Goal: Transaction & Acquisition: Download file/media

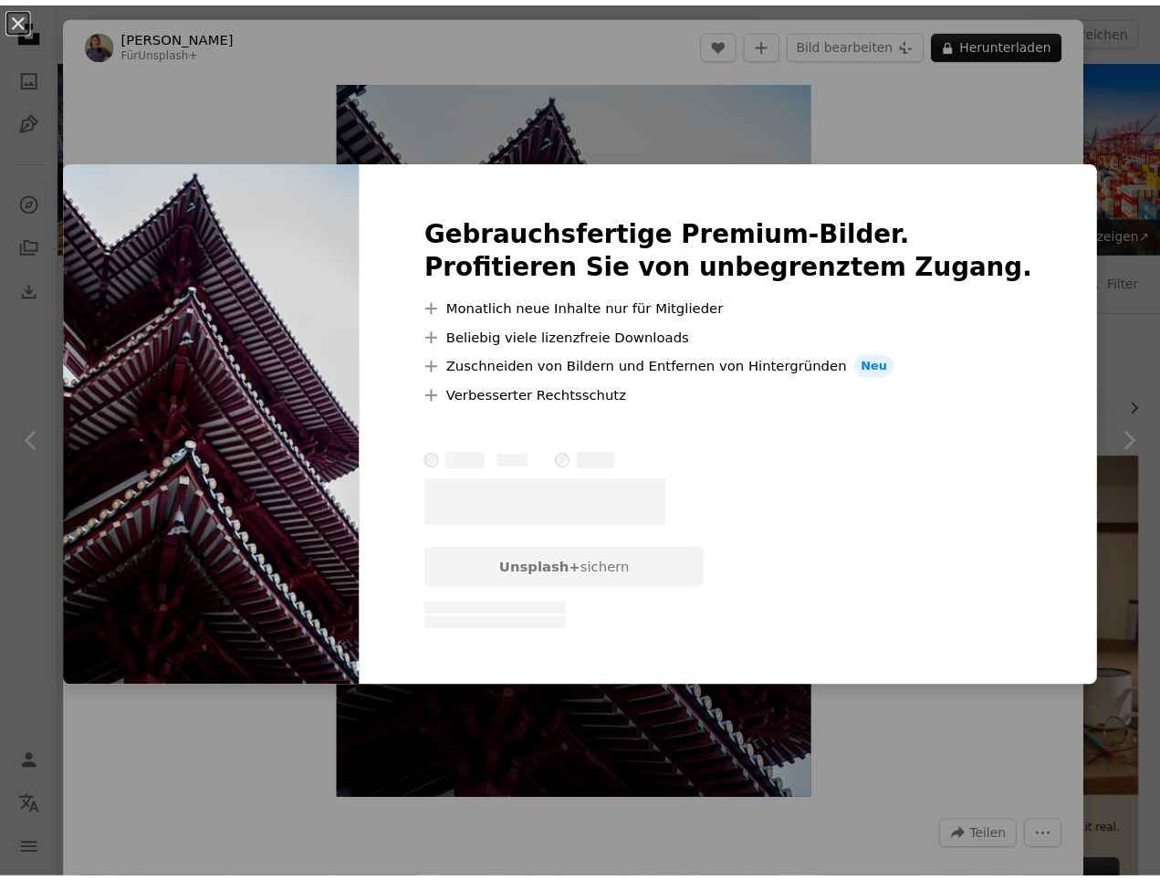
scroll to position [5004, 0]
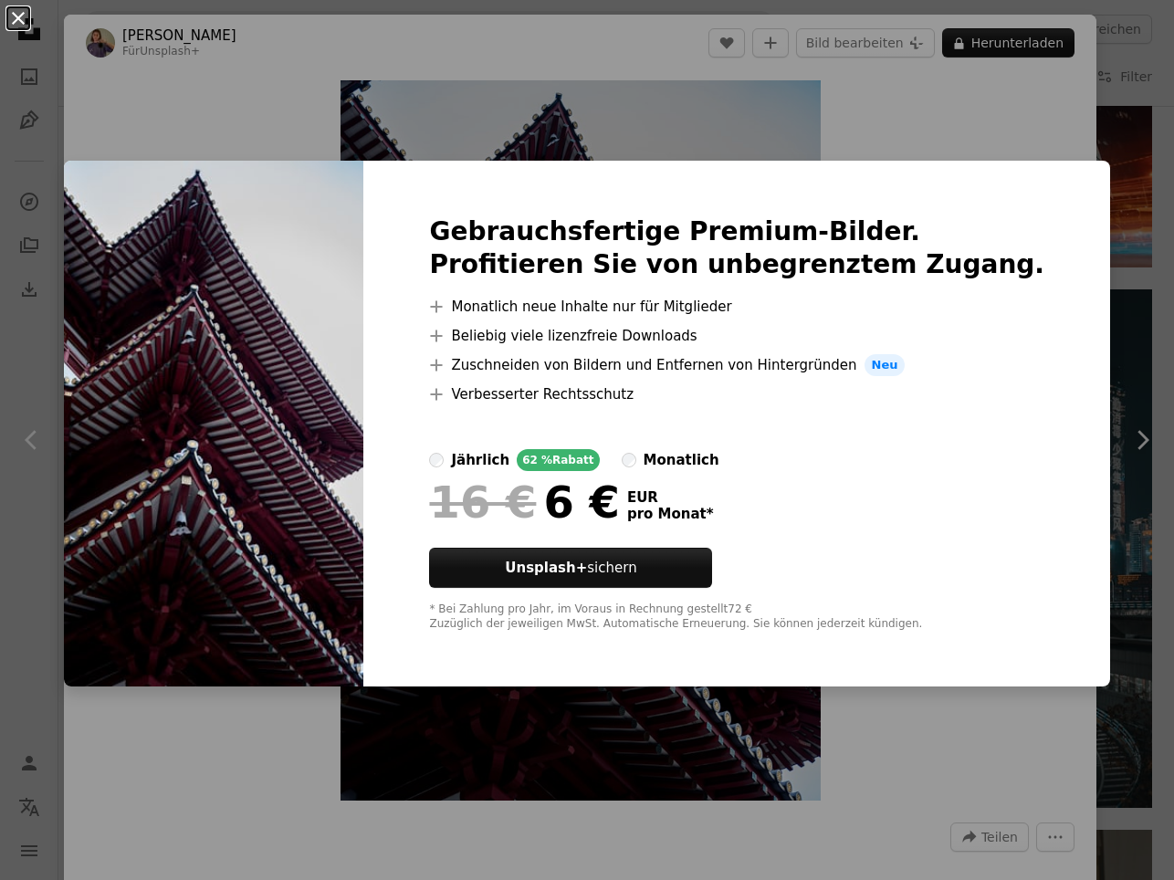
click at [17, 20] on button "An X shape" at bounding box center [18, 18] width 22 height 22
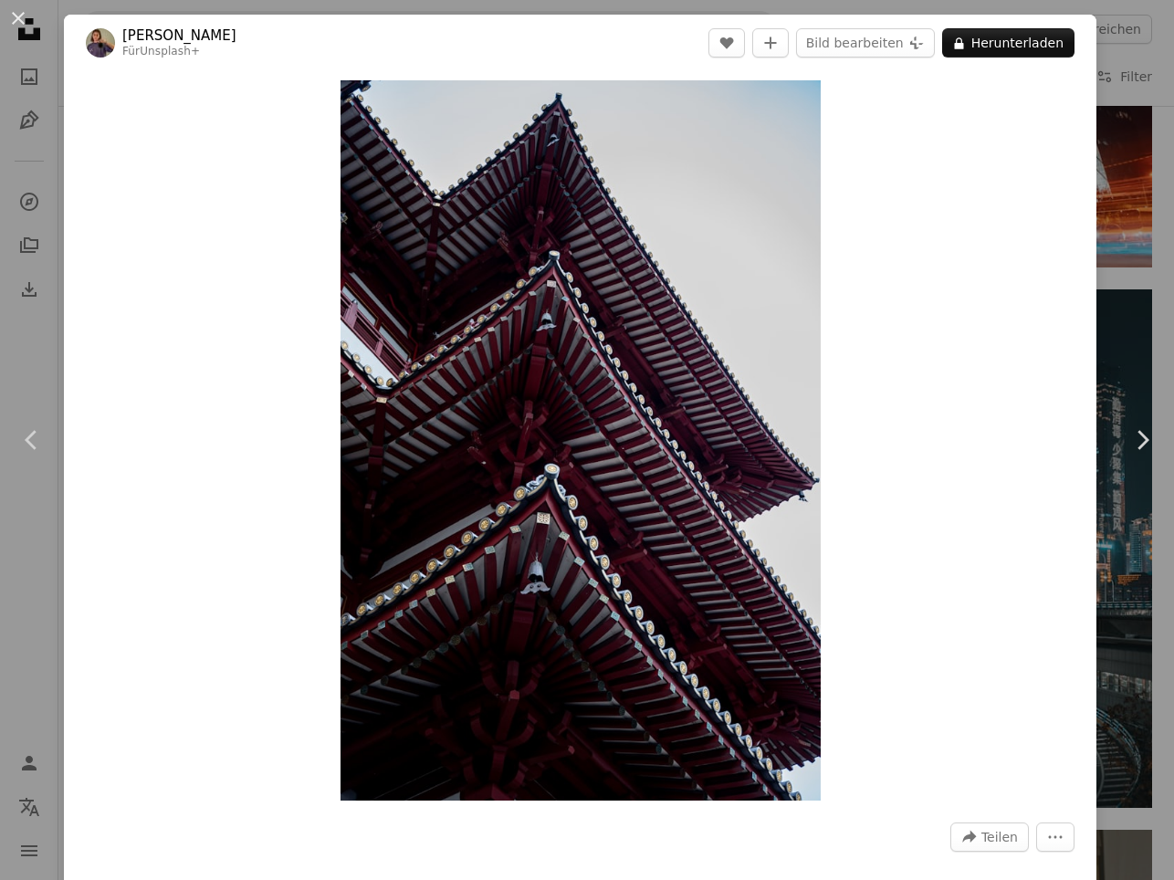
click at [17, 20] on button "An X shape" at bounding box center [18, 18] width 22 height 22
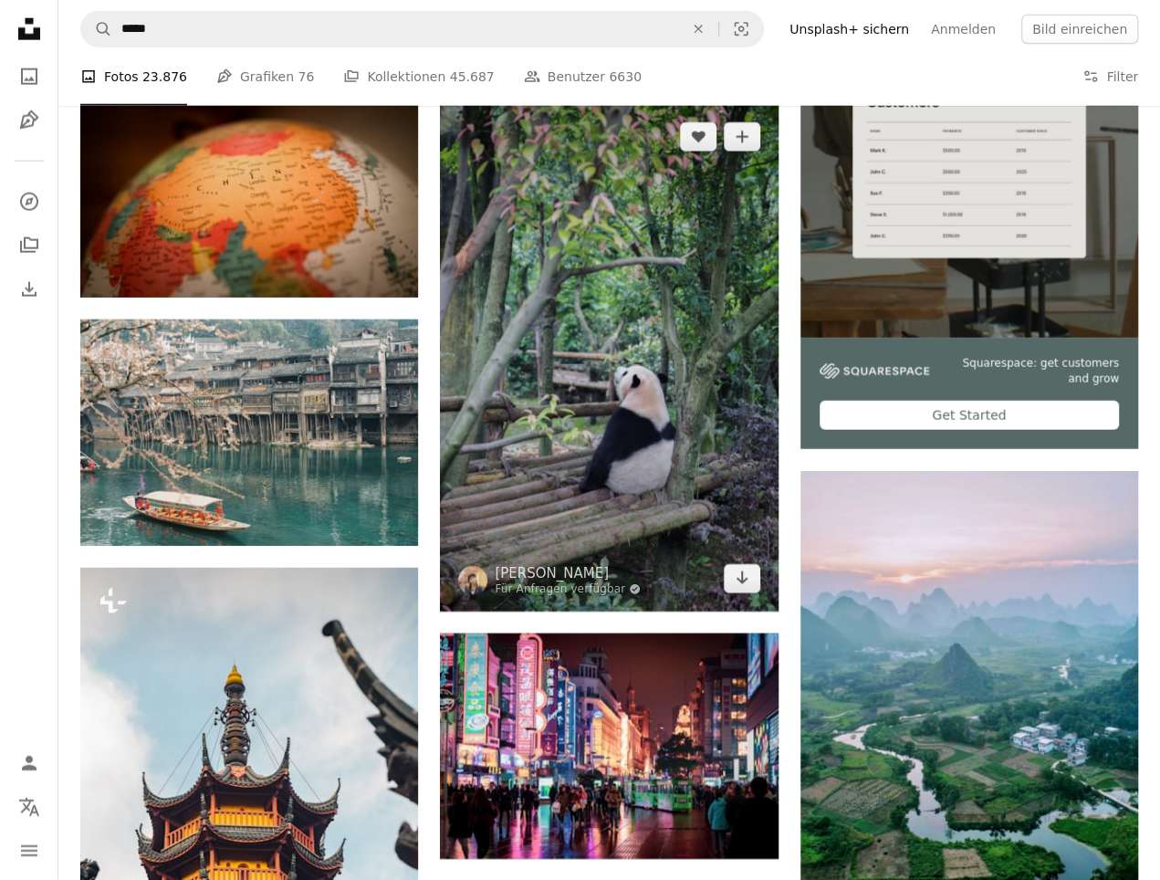
scroll to position [5770, 0]
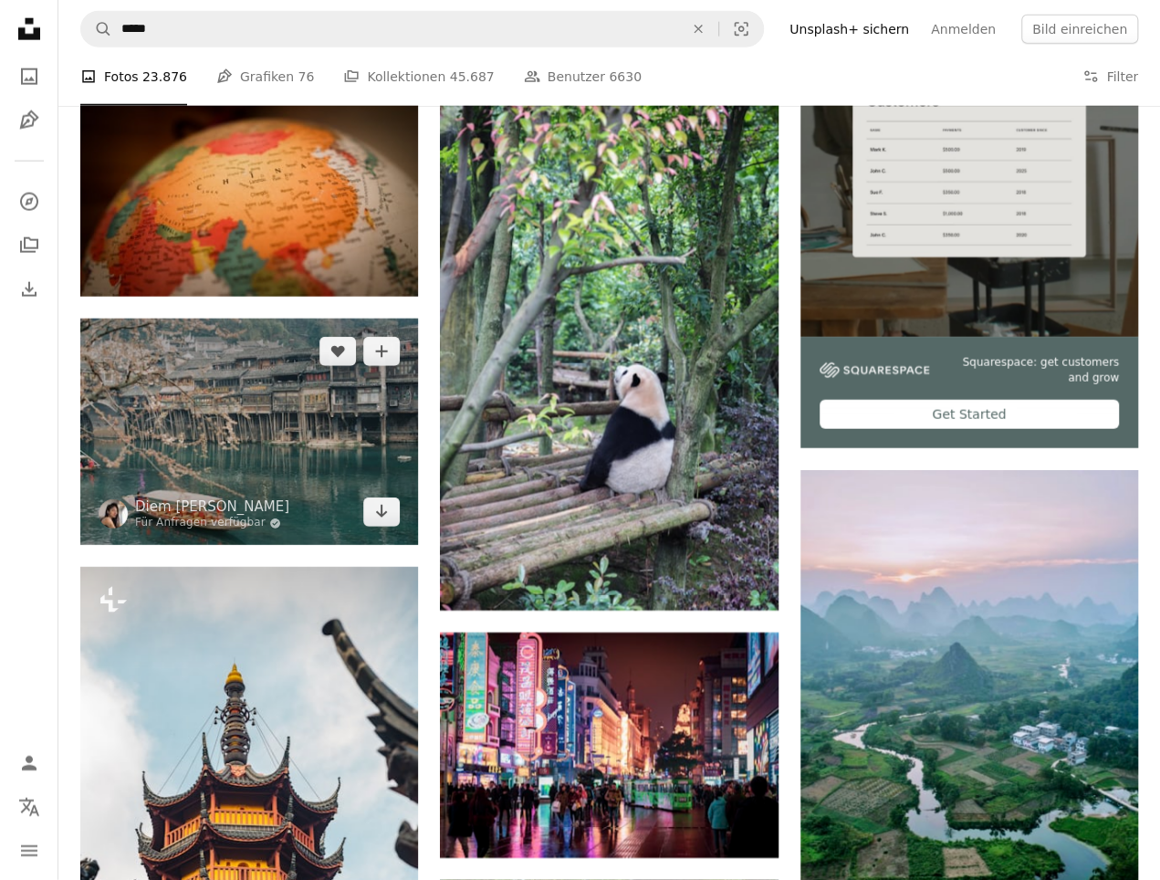
click at [261, 400] on img at bounding box center [249, 432] width 338 height 226
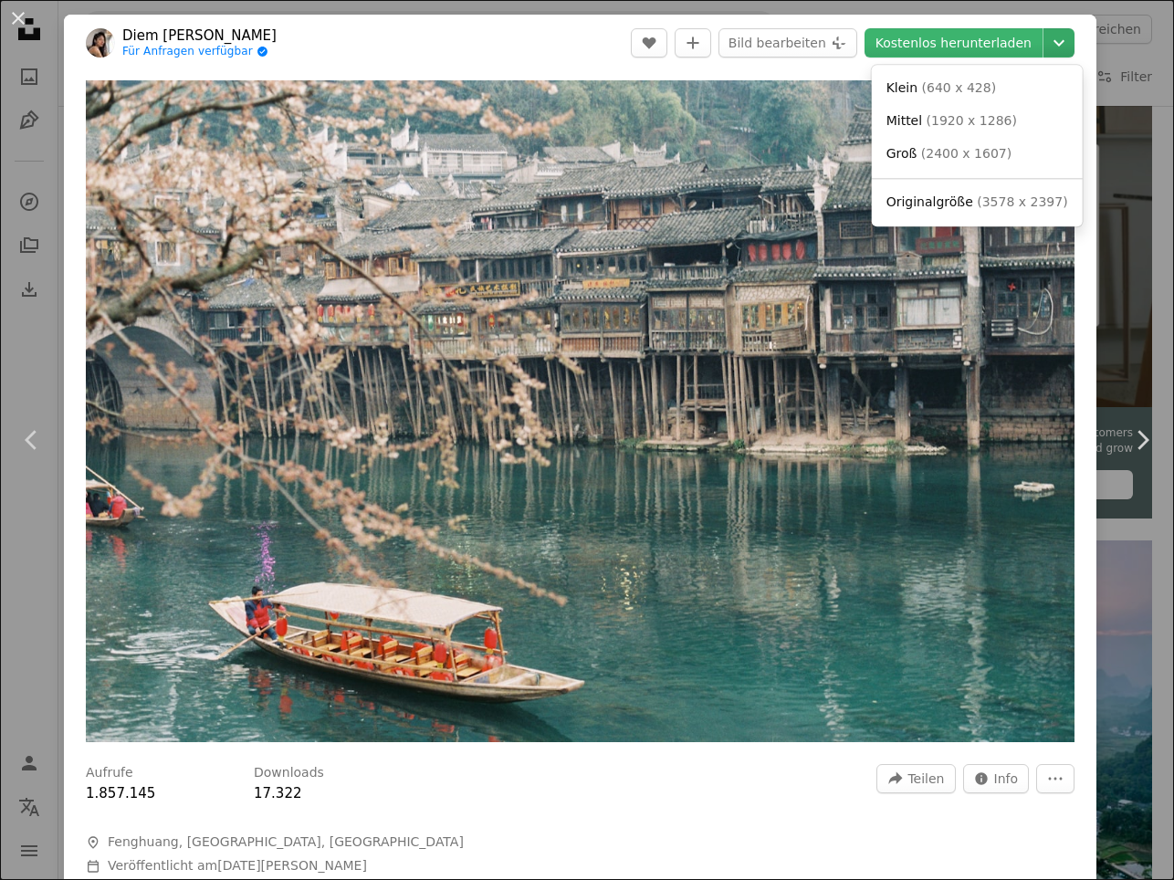
click at [1047, 38] on icon "Chevron down" at bounding box center [1058, 43] width 29 height 22
click at [969, 200] on span "Originalgröße ( 3578 x 2397 )" at bounding box center [978, 203] width 182 height 18
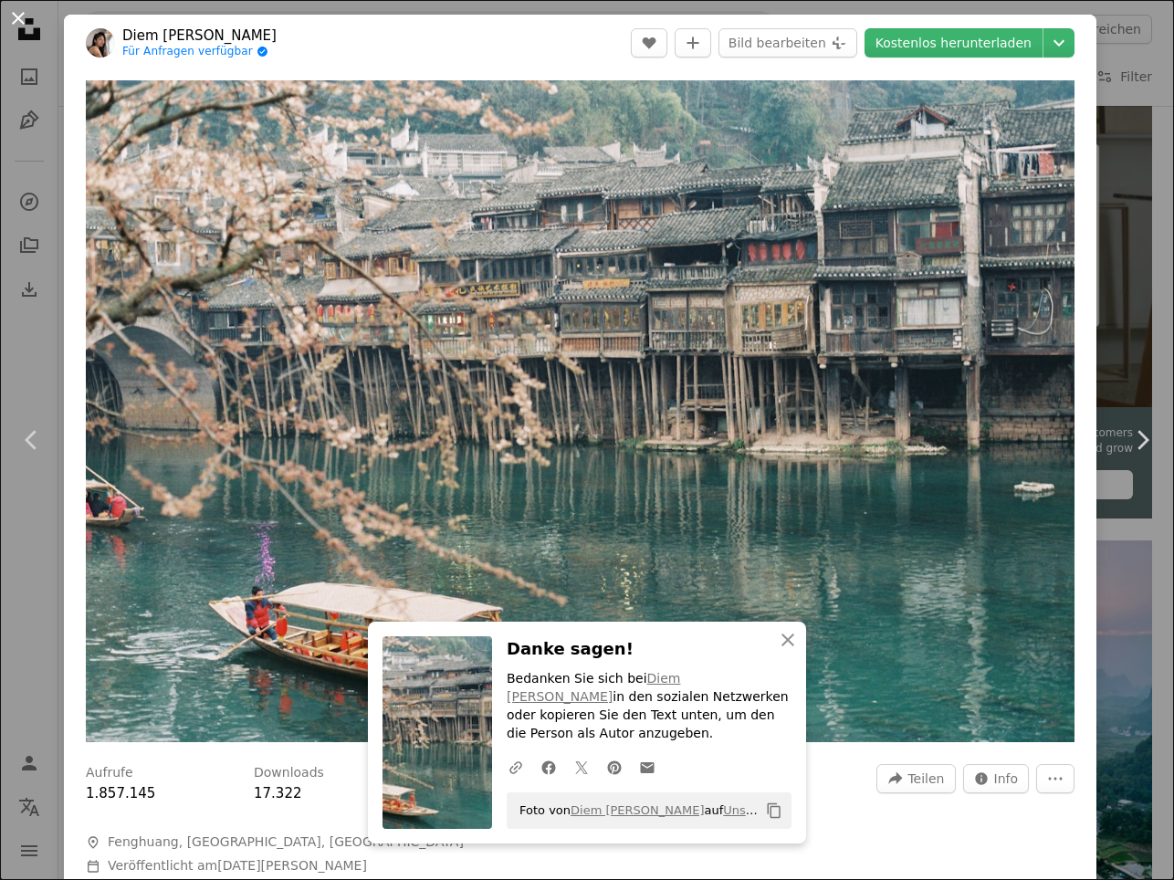
click at [18, 8] on button "An X shape" at bounding box center [18, 18] width 22 height 22
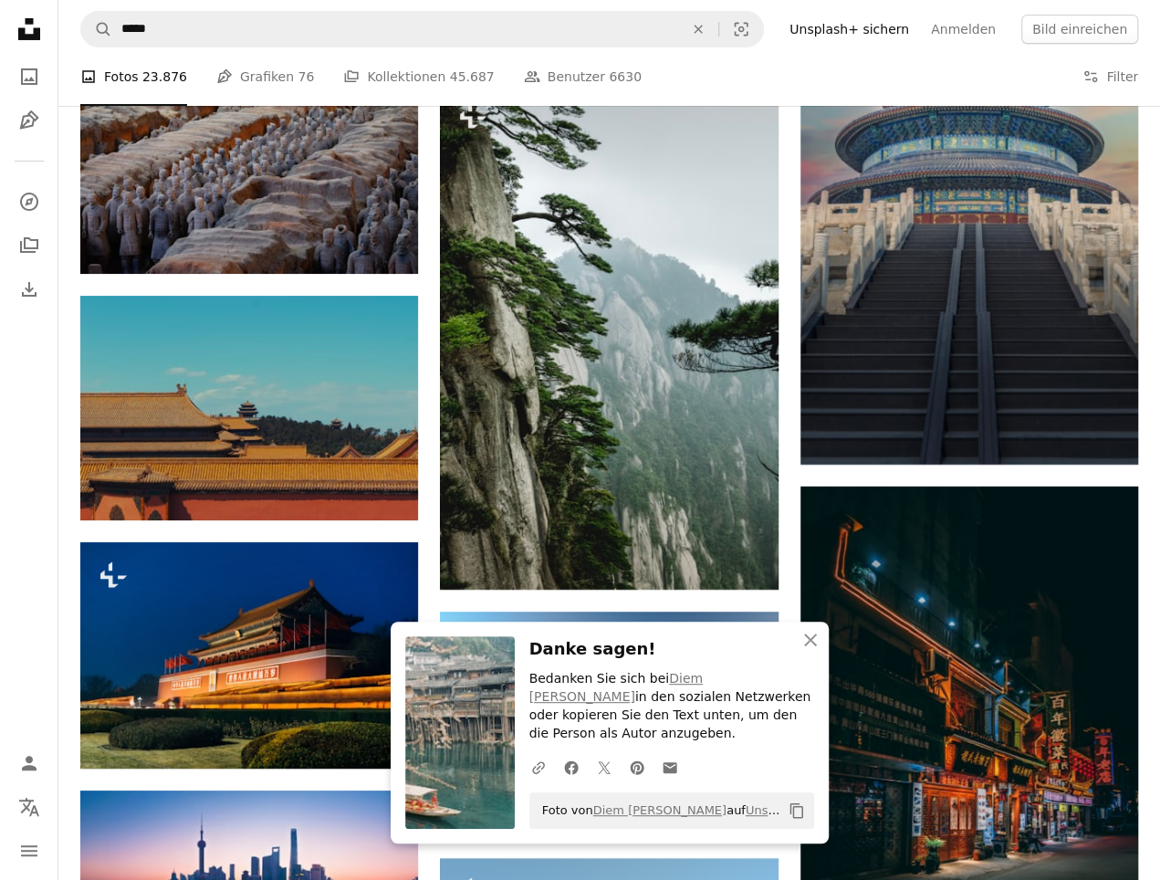
scroll to position [6813, 0]
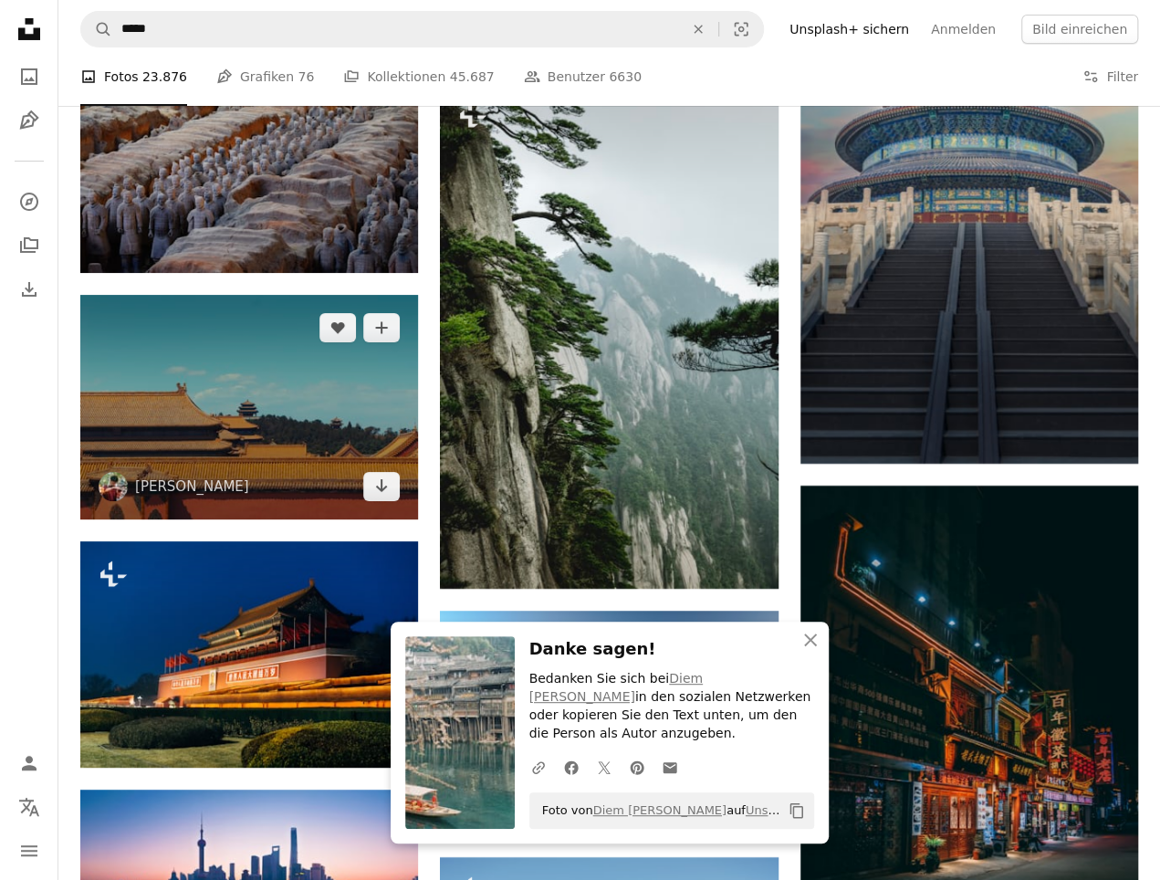
click at [270, 420] on img at bounding box center [249, 407] width 338 height 225
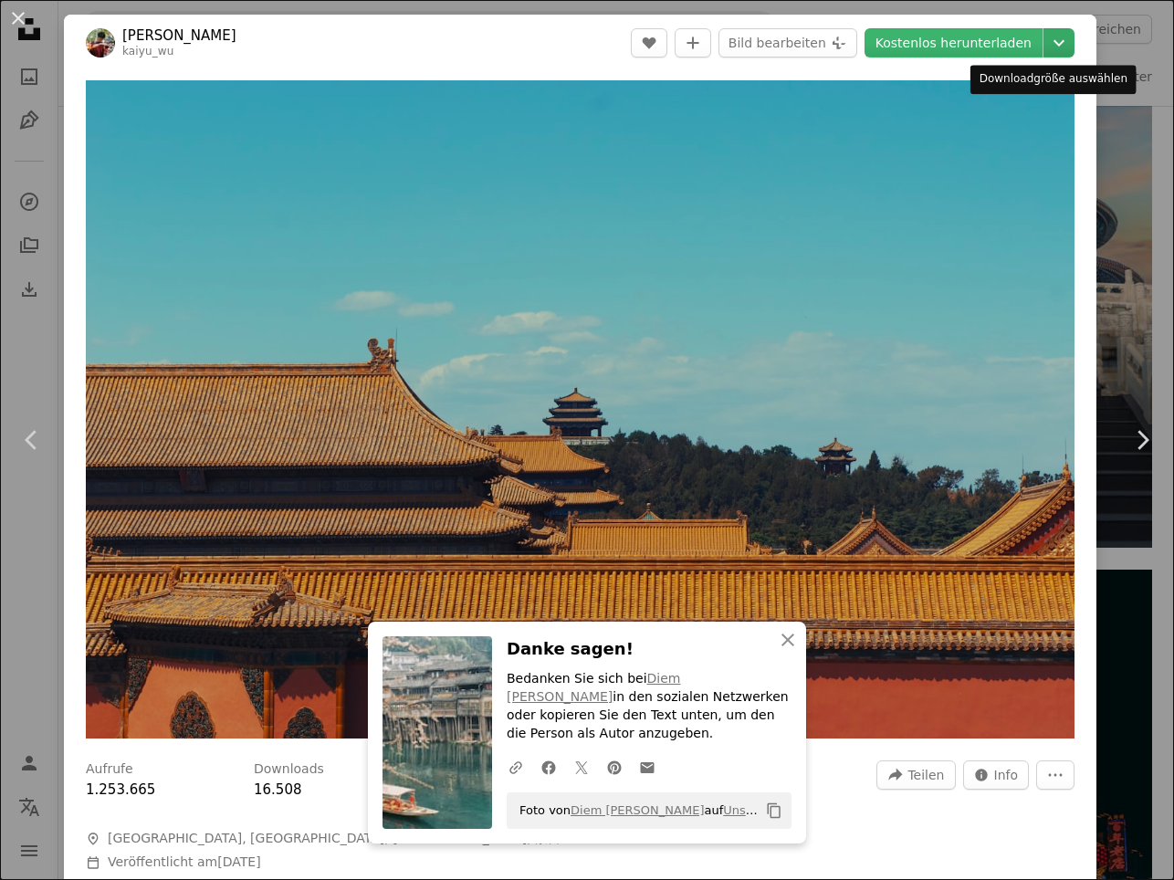
click at [1044, 41] on icon "Chevron down" at bounding box center [1058, 43] width 29 height 22
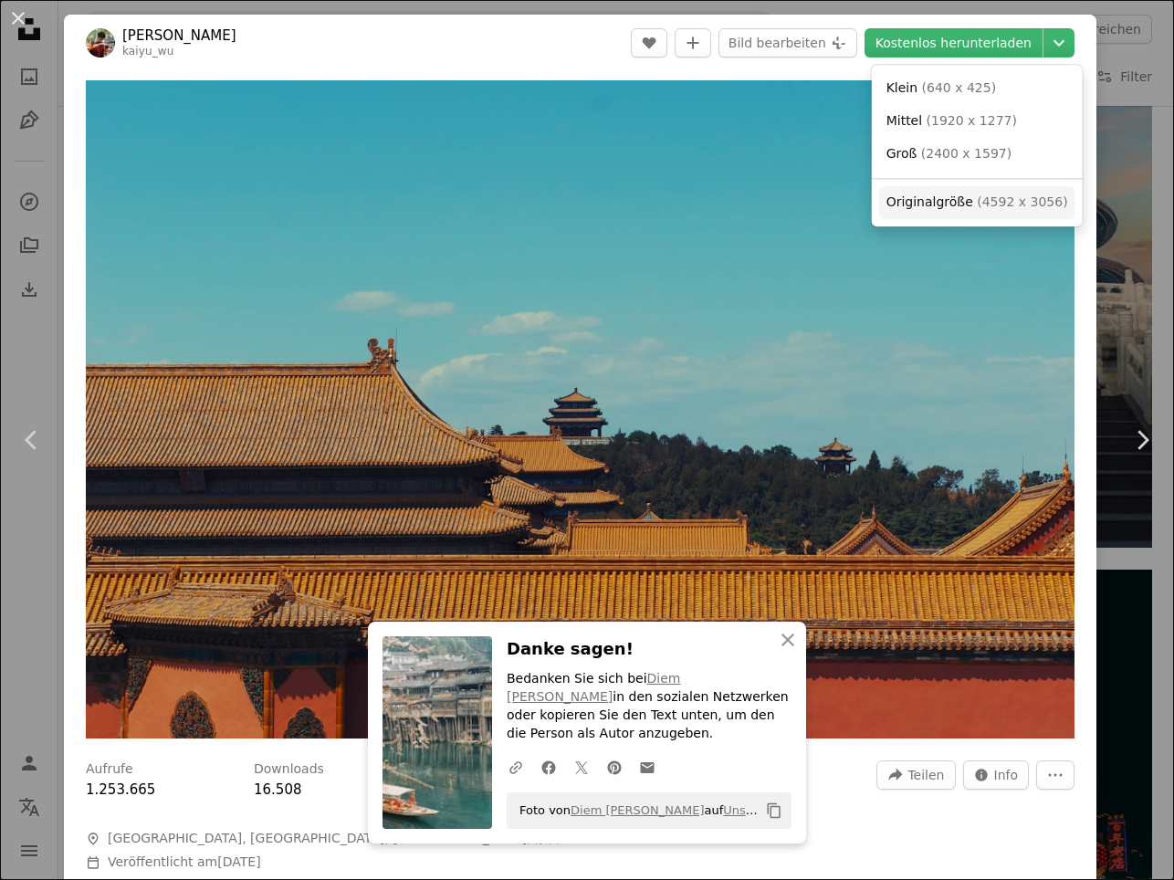
click at [951, 195] on span "Originalgröße" at bounding box center [930, 201] width 87 height 15
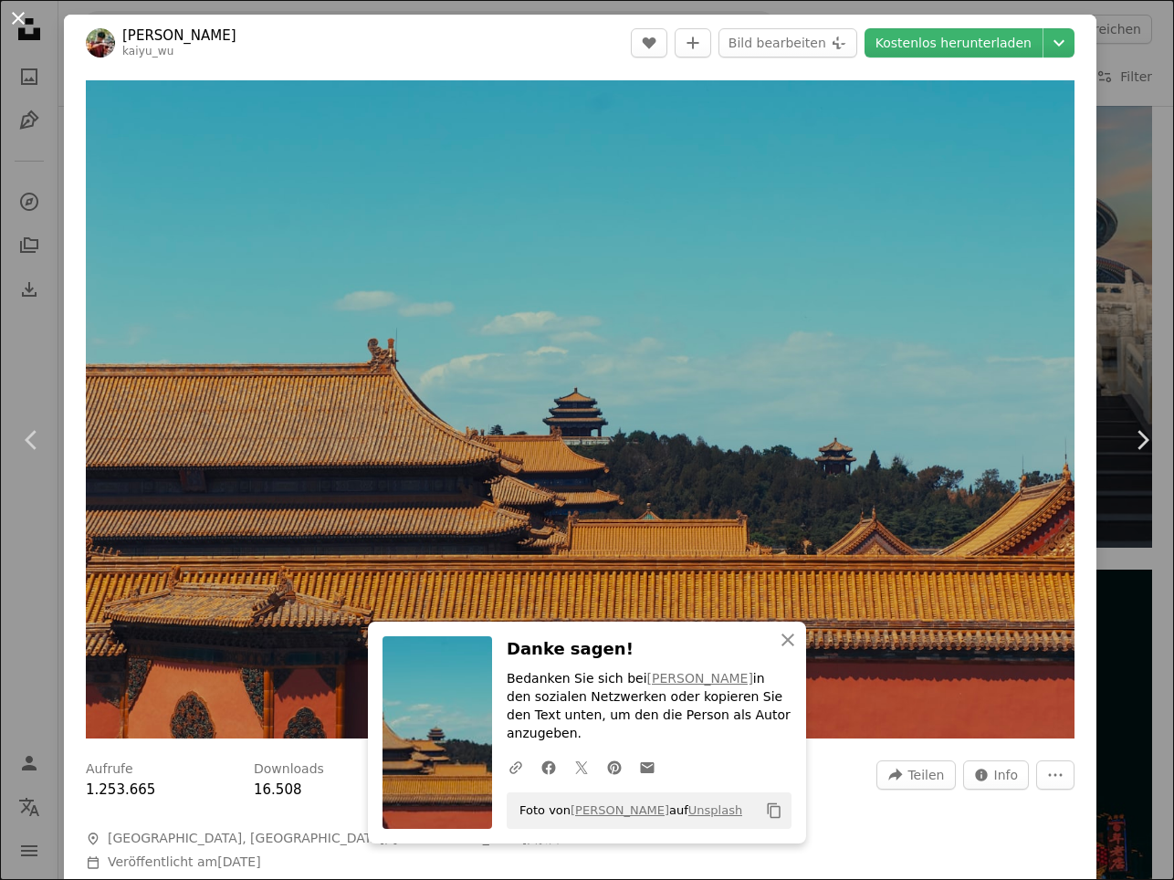
click at [16, 18] on button "An X shape" at bounding box center [18, 18] width 22 height 22
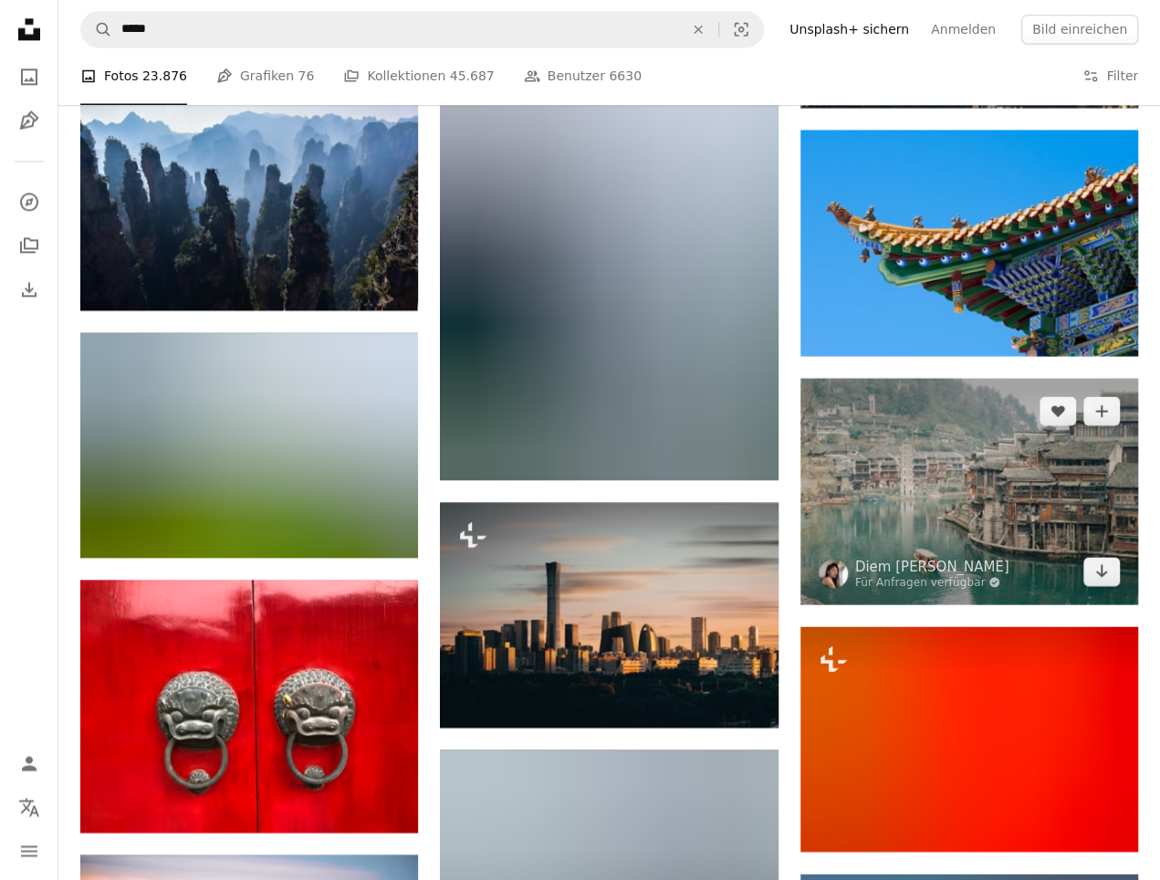
scroll to position [8225, 0]
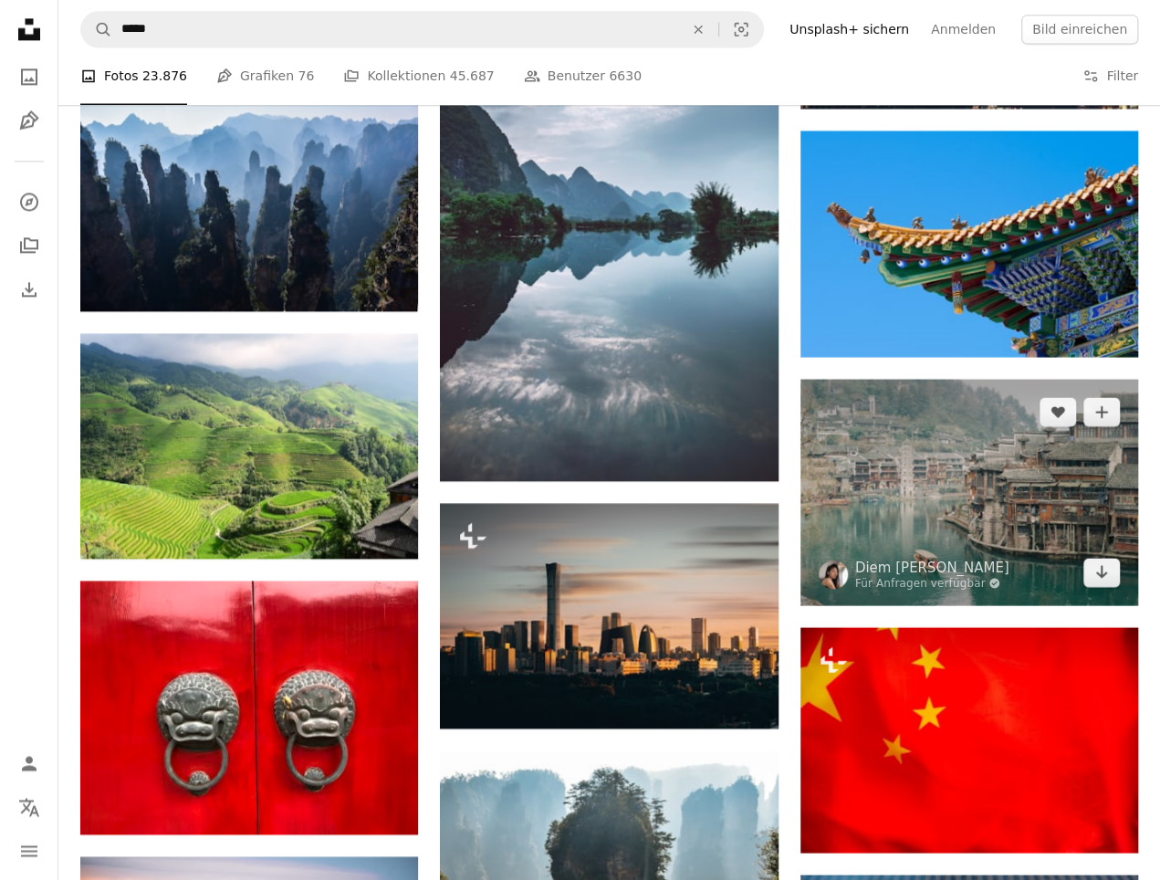
click at [960, 502] on img at bounding box center [970, 492] width 338 height 226
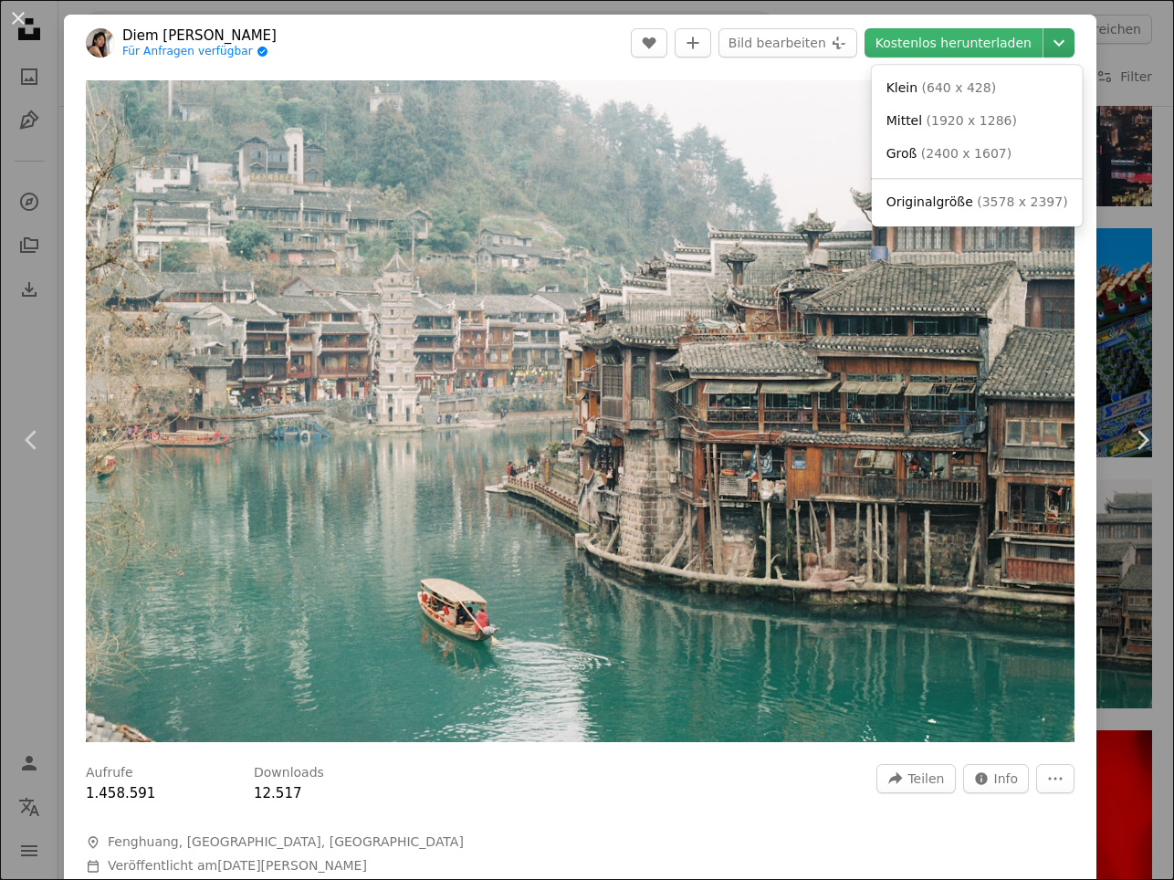
click at [1050, 43] on icon "Chevron down" at bounding box center [1058, 43] width 29 height 22
click at [991, 199] on span "( 3578 x 2397 )" at bounding box center [1022, 201] width 90 height 15
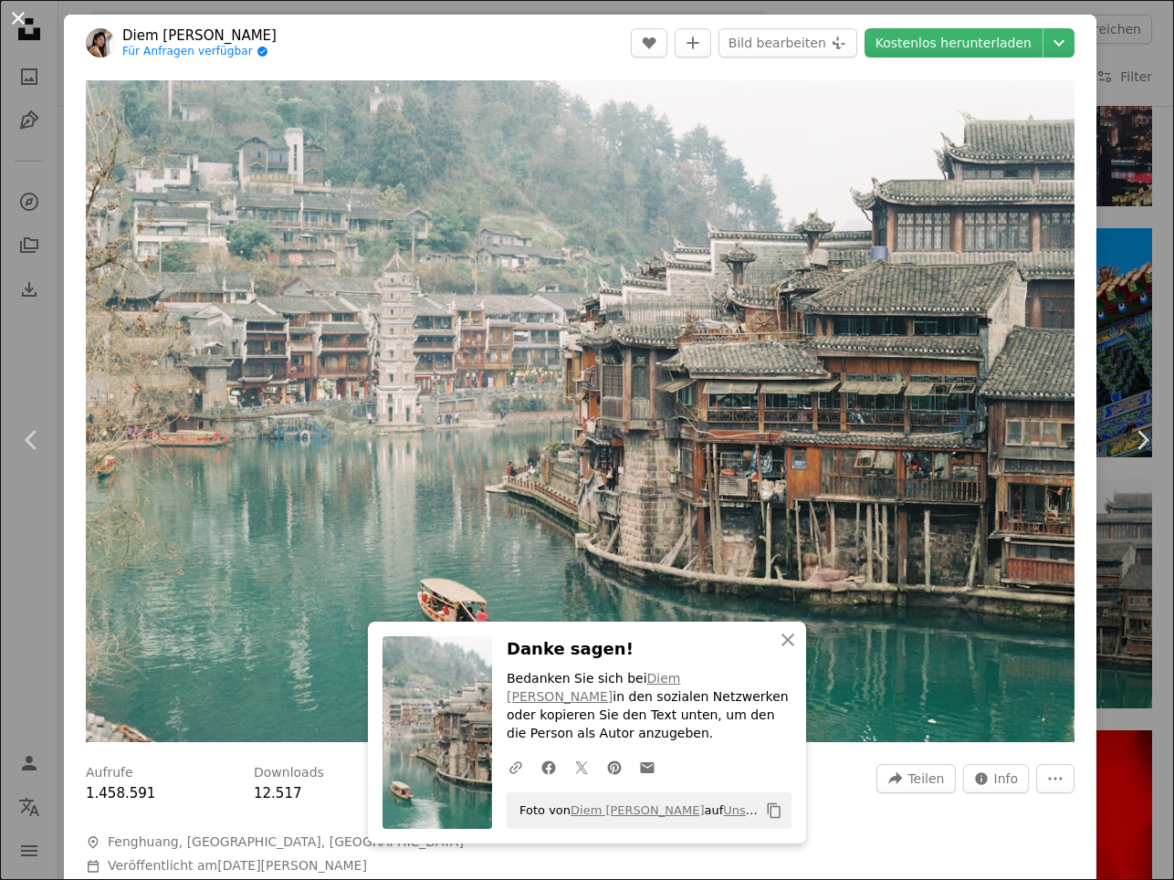
click at [16, 7] on button "An X shape" at bounding box center [18, 18] width 22 height 22
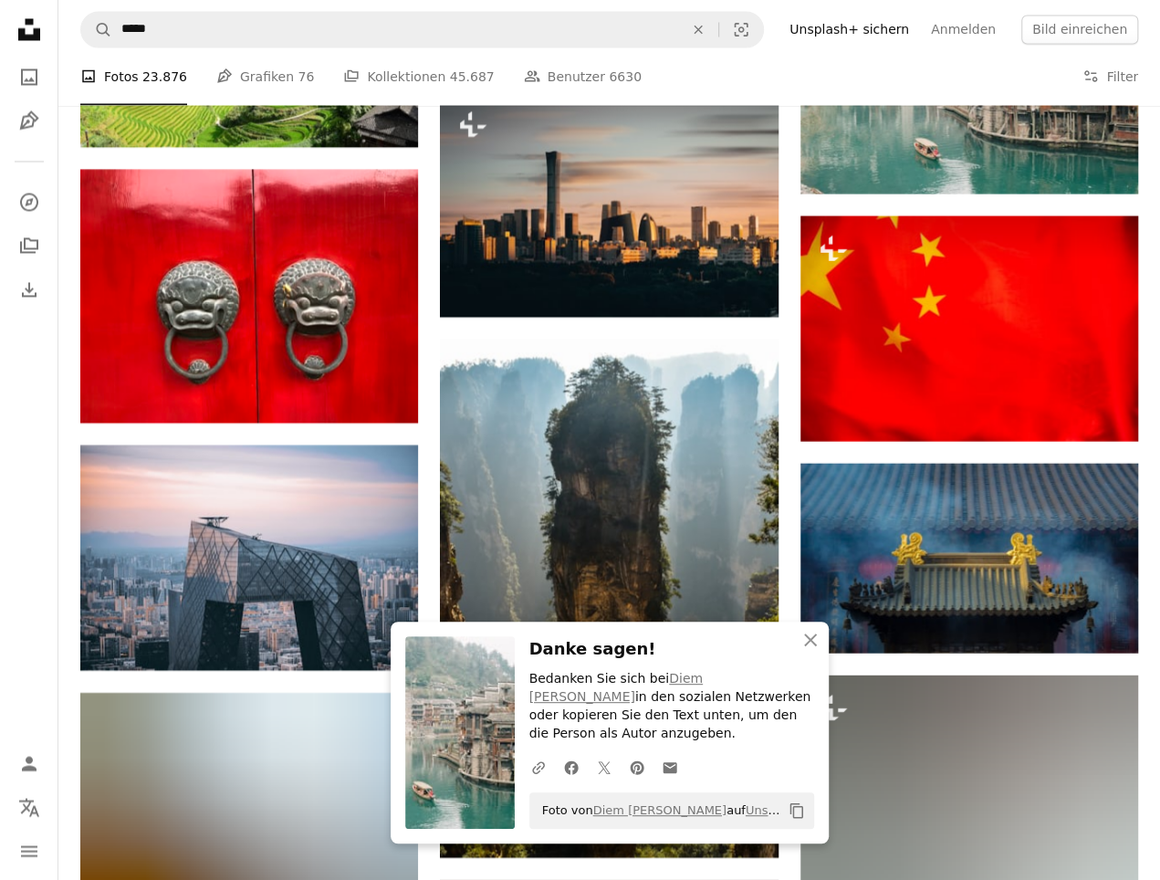
scroll to position [8638, 0]
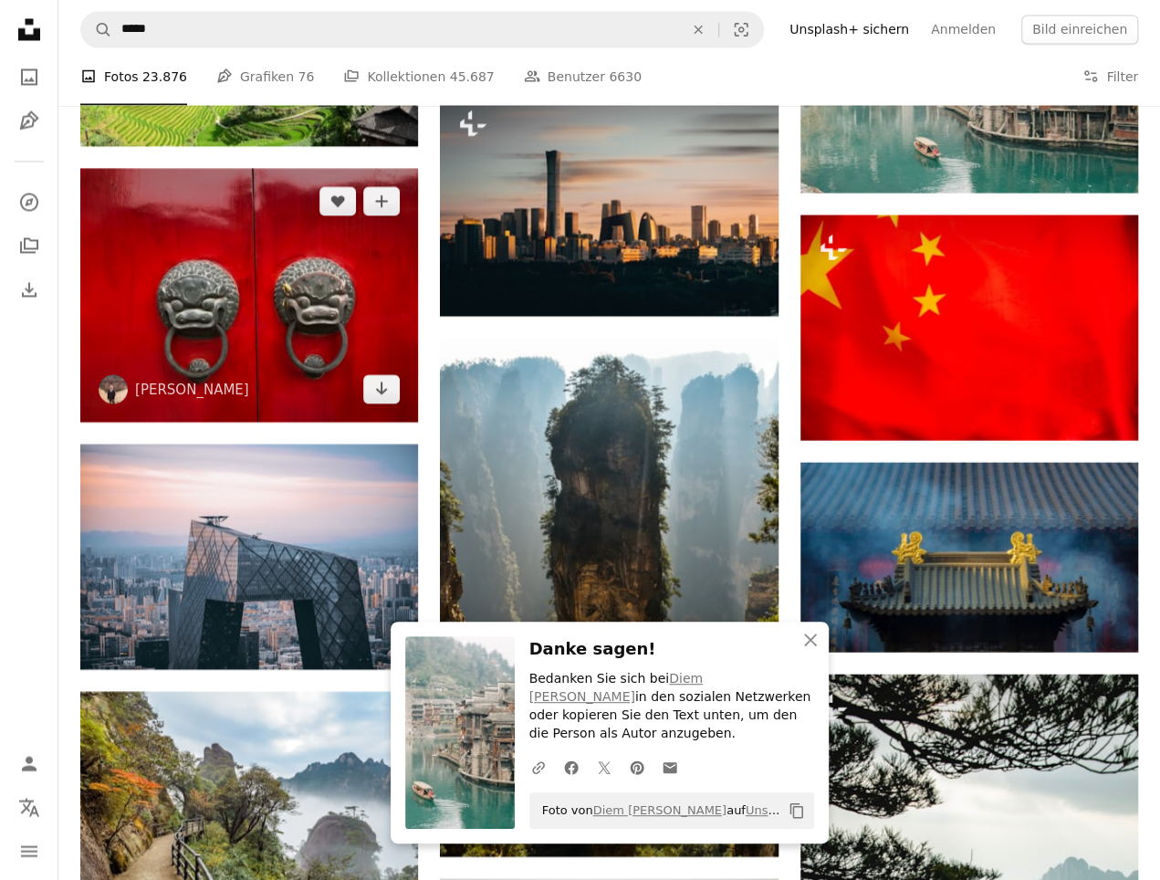
click at [259, 242] on img at bounding box center [249, 295] width 338 height 254
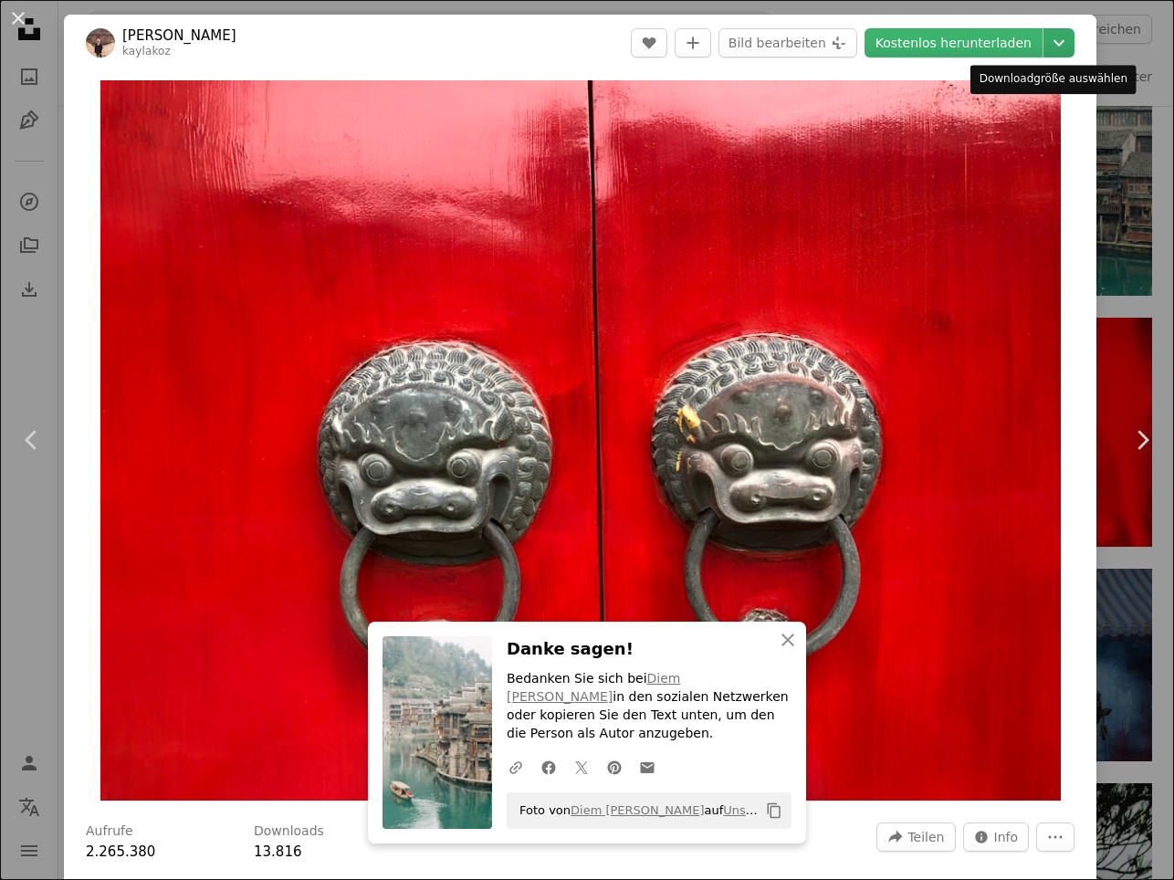
click at [1047, 45] on icon "Chevron down" at bounding box center [1058, 43] width 29 height 22
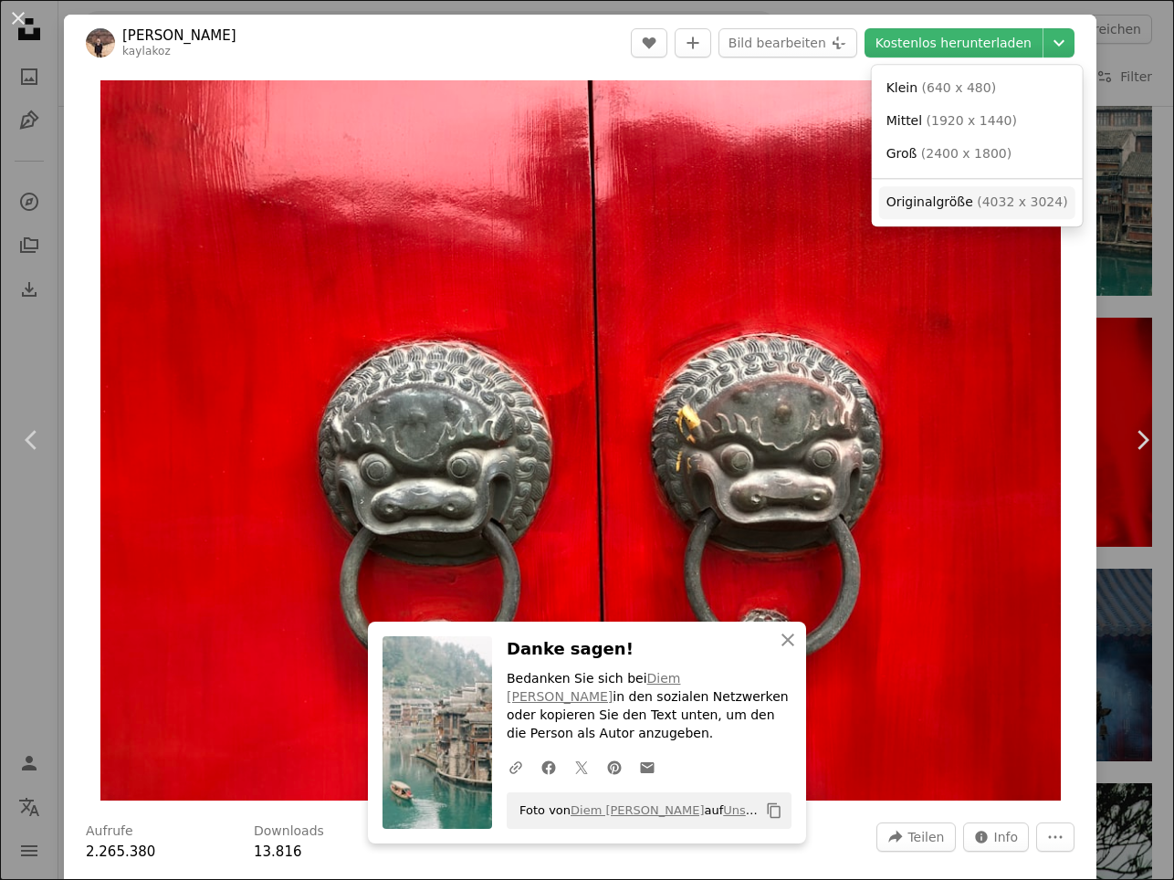
click at [948, 205] on span "Originalgröße" at bounding box center [930, 201] width 87 height 15
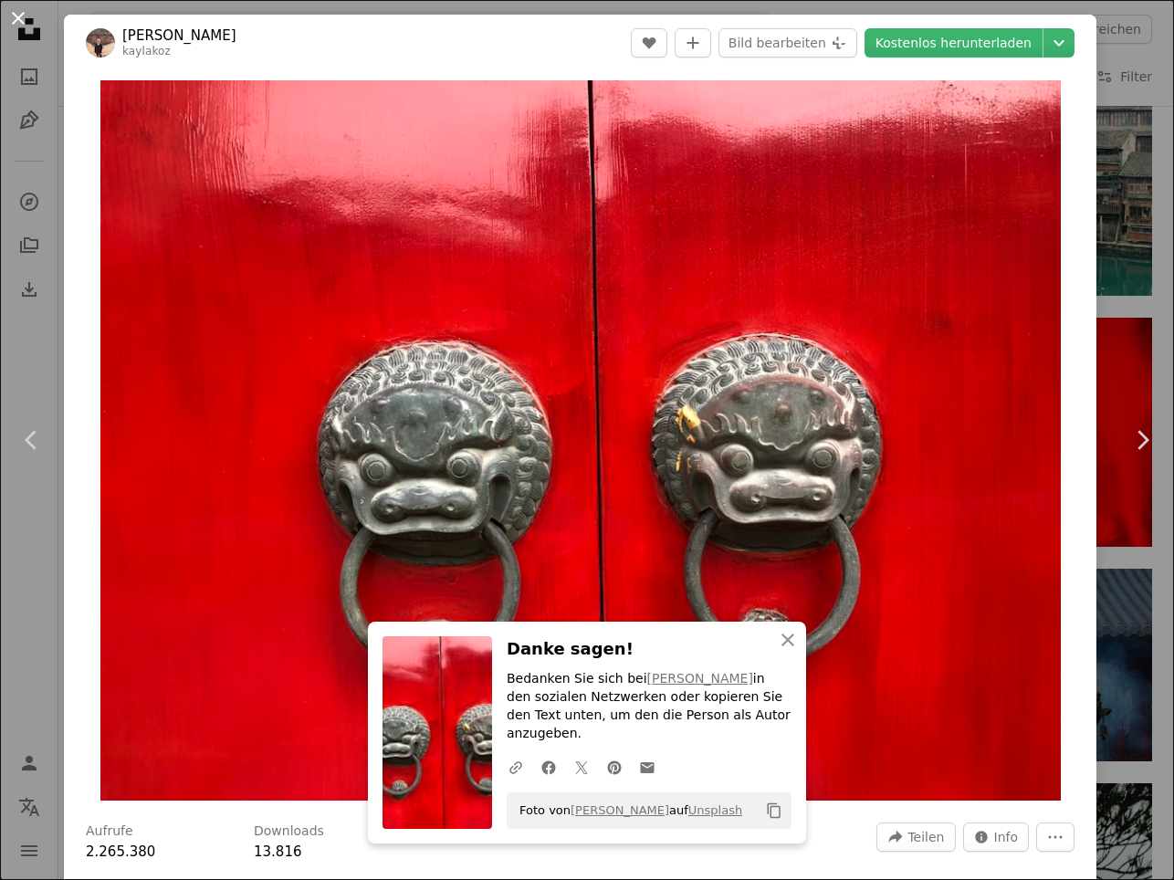
click at [16, 11] on button "An X shape" at bounding box center [18, 18] width 22 height 22
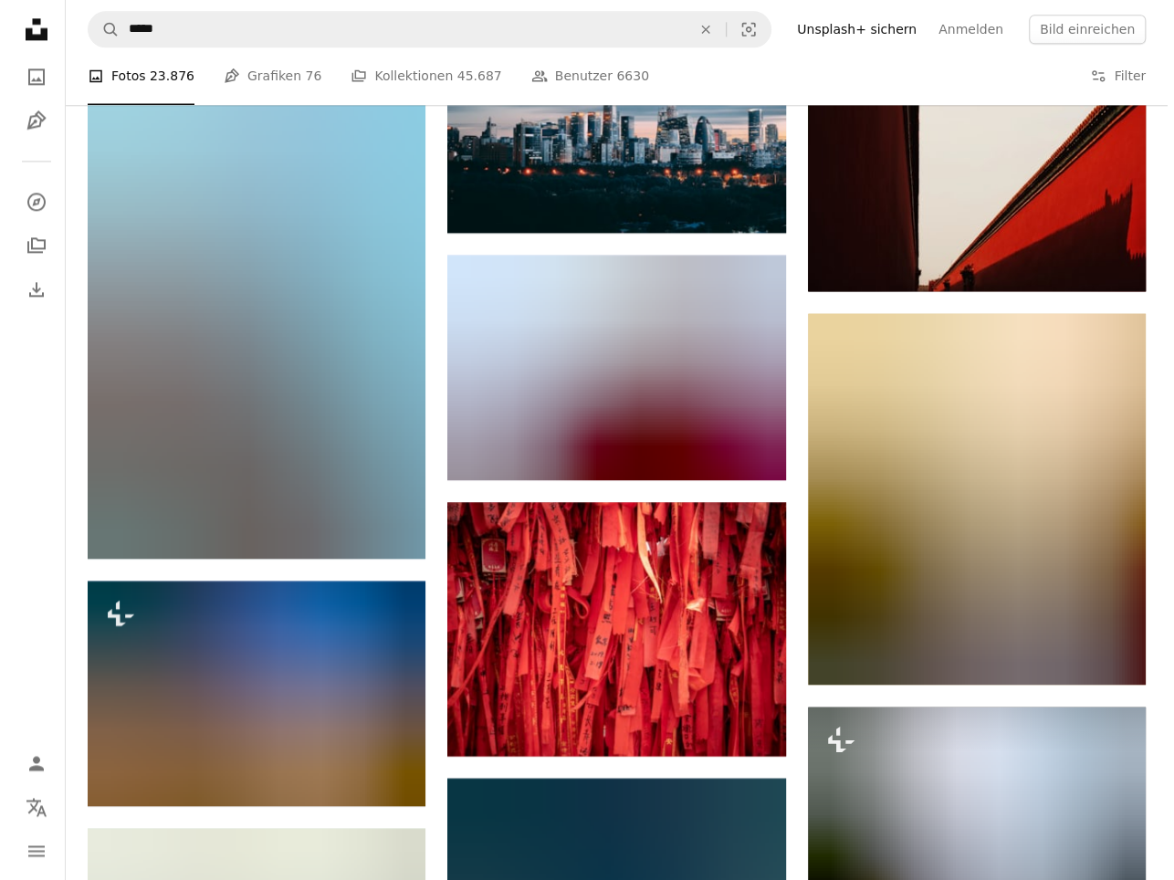
scroll to position [15162, 0]
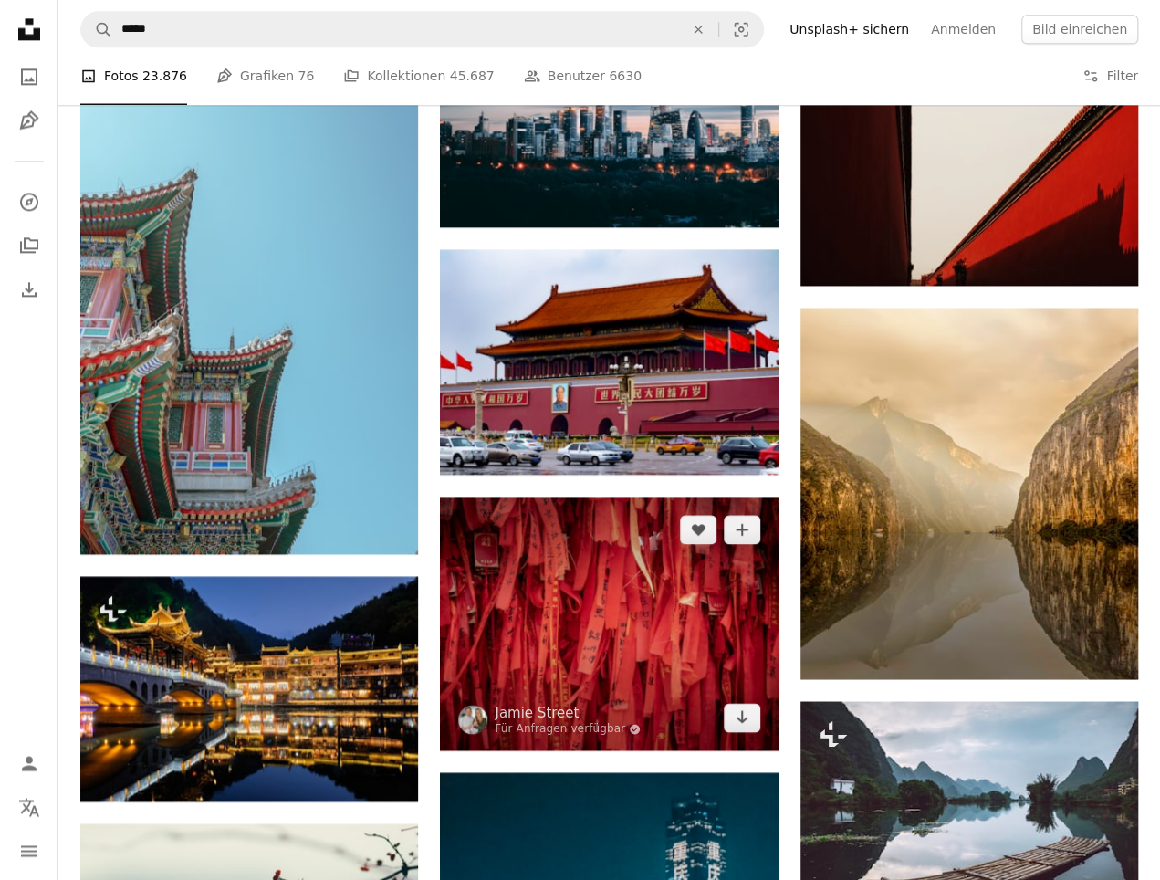
click at [633, 603] on img at bounding box center [609, 624] width 338 height 254
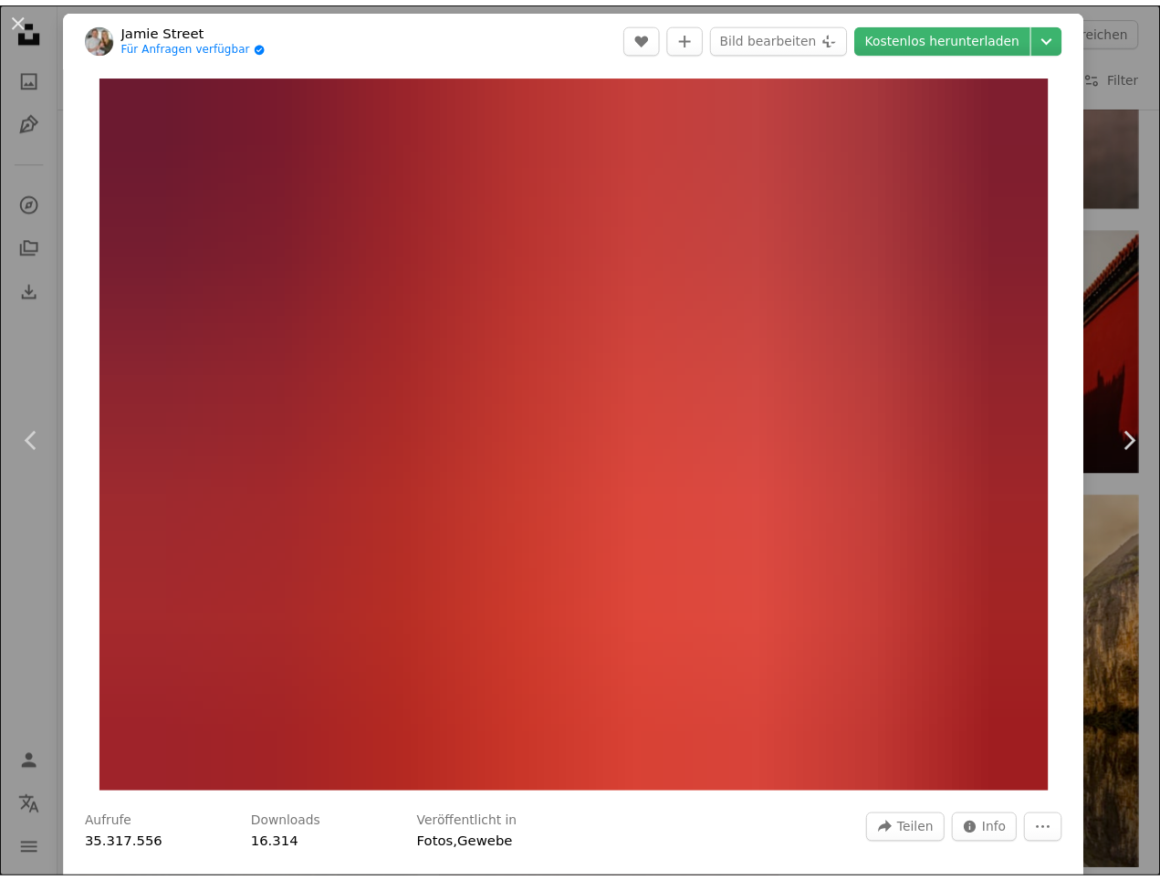
scroll to position [5, 0]
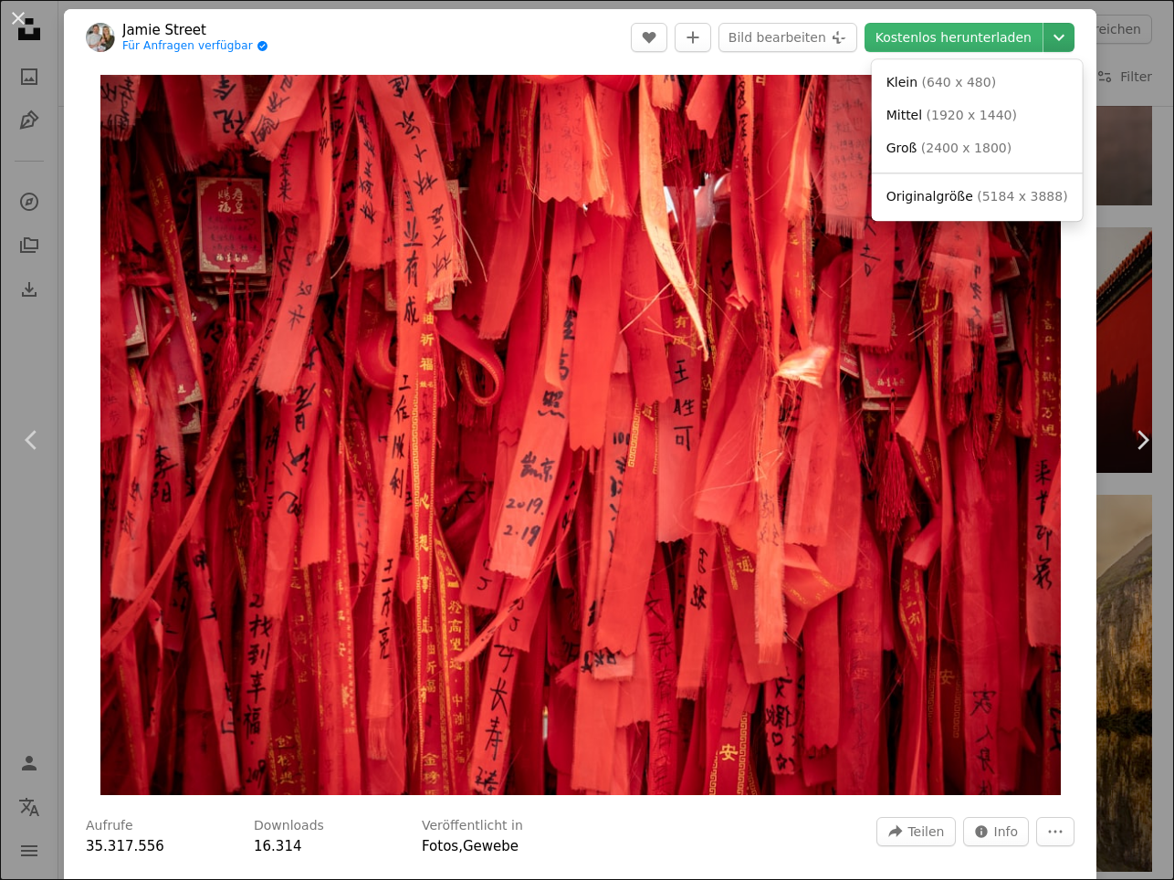
click at [1050, 37] on icon "Chevron down" at bounding box center [1058, 37] width 29 height 22
click at [942, 194] on span "Originalgröße" at bounding box center [930, 196] width 87 height 15
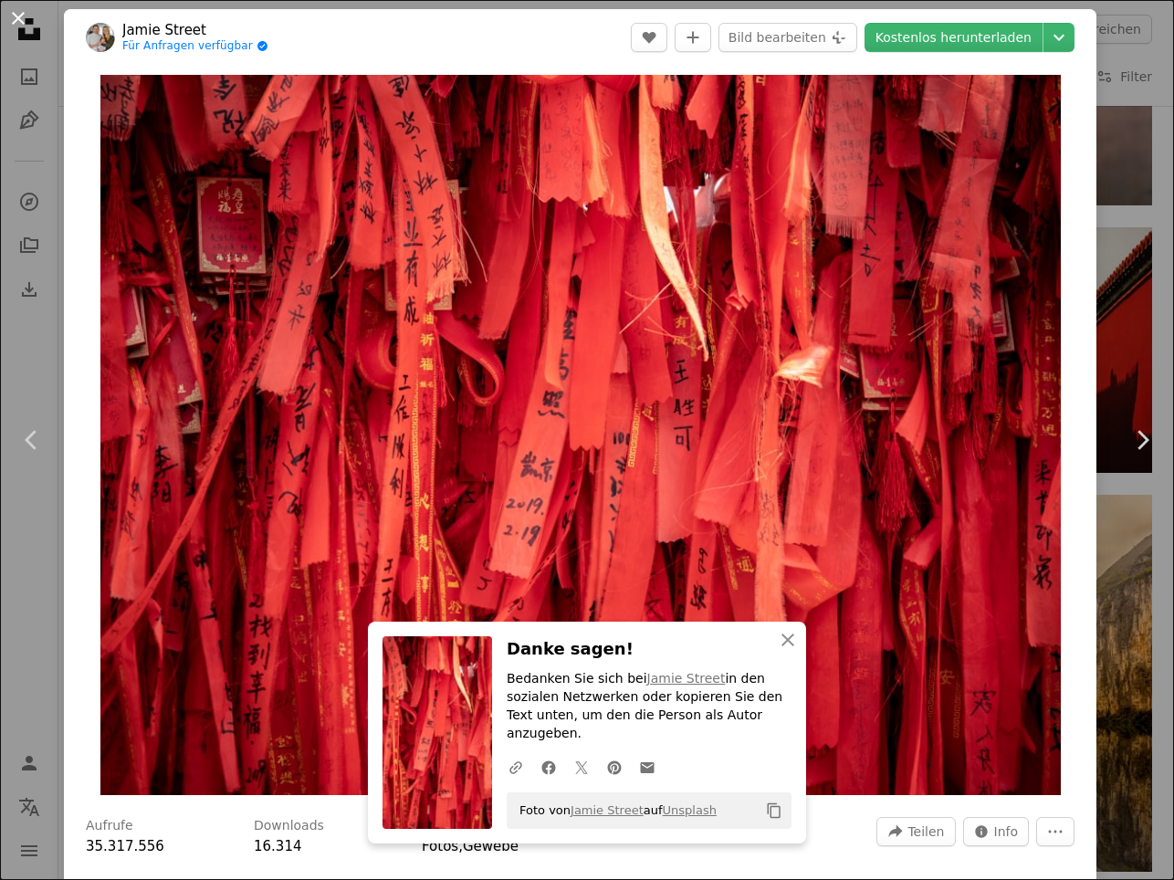
click at [21, 18] on button "An X shape" at bounding box center [18, 18] width 22 height 22
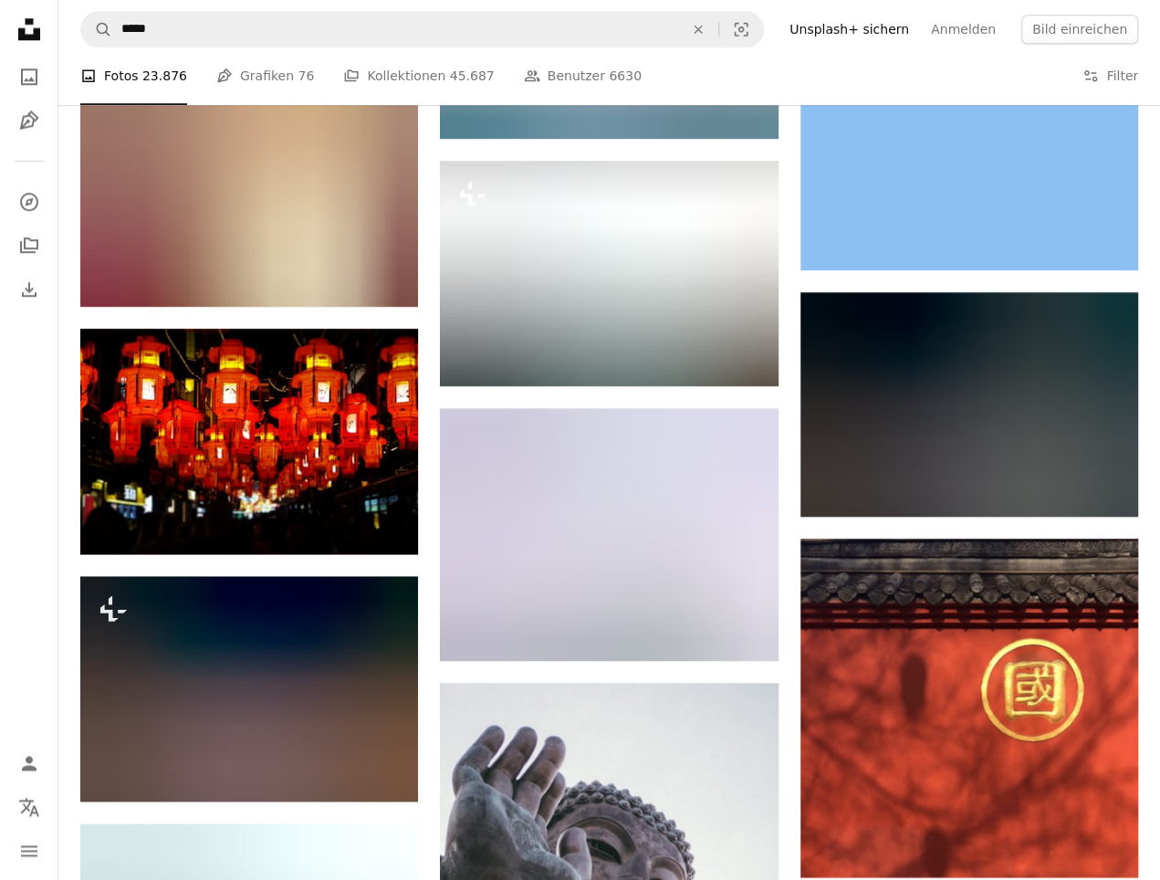
scroll to position [18410, 0]
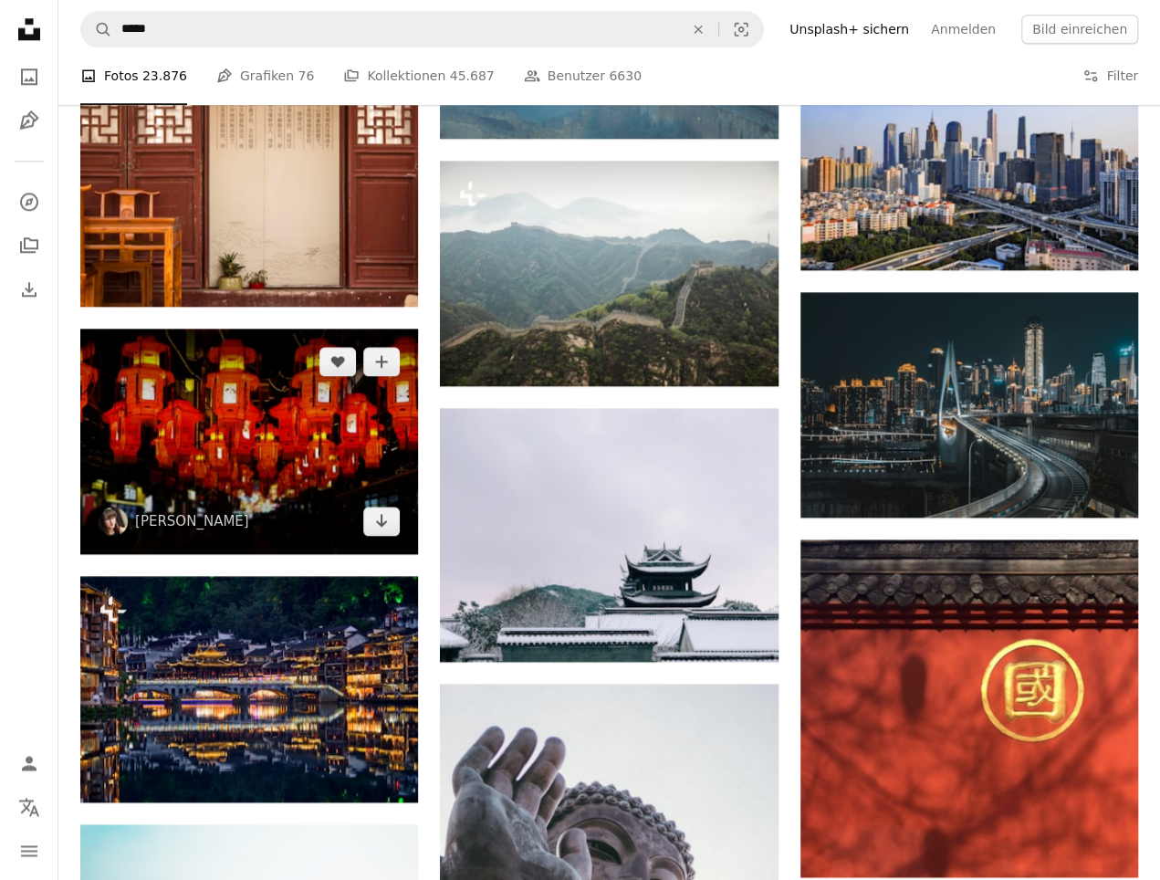
click at [247, 438] on img at bounding box center [249, 442] width 338 height 226
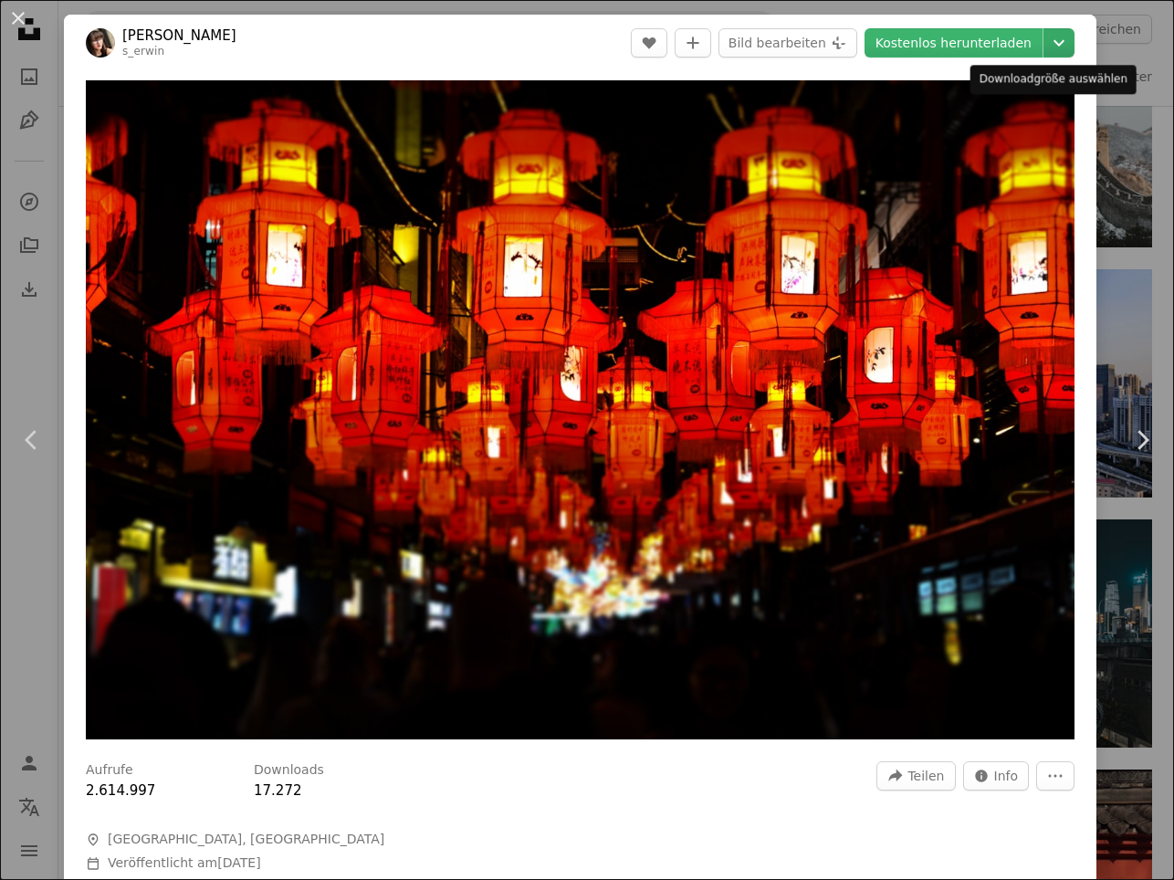
click at [1046, 40] on icon "Chevron down" at bounding box center [1058, 43] width 29 height 22
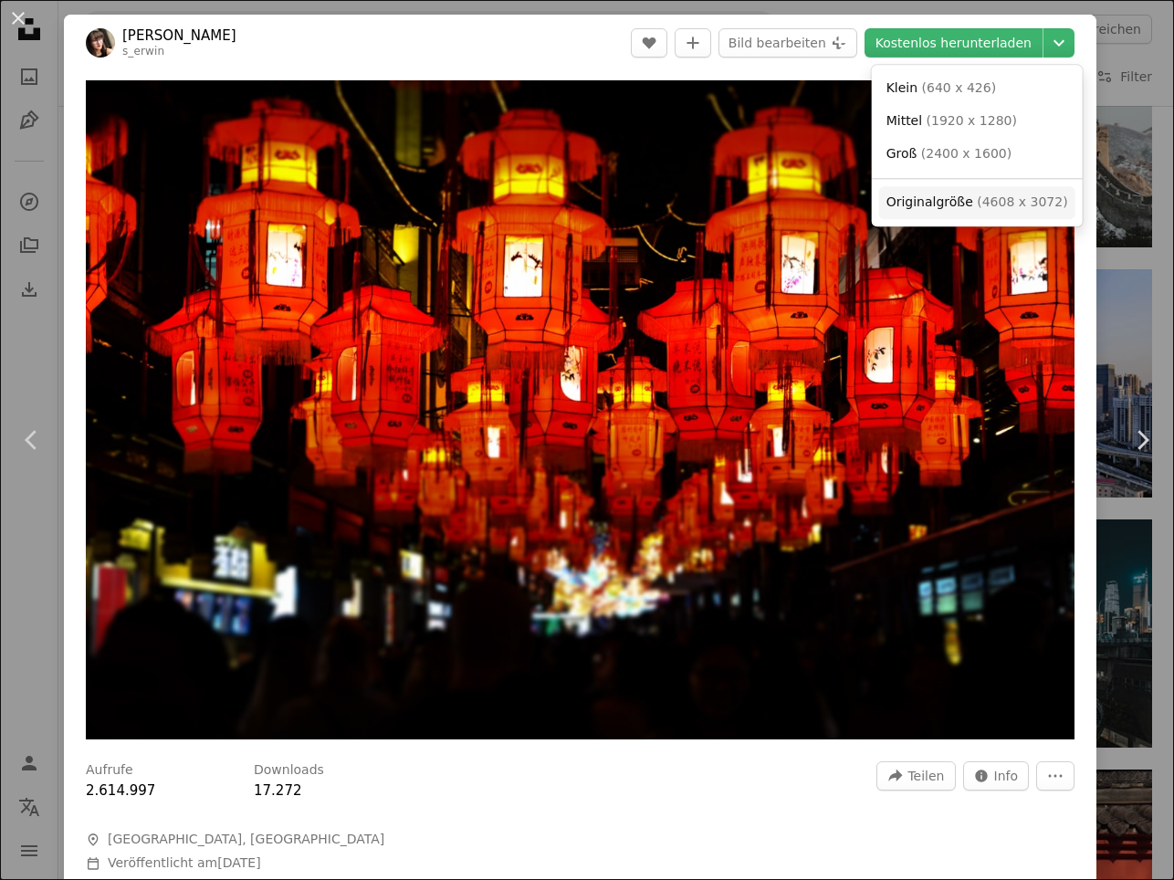
click at [989, 209] on span "( 4608 x 3072 )" at bounding box center [1022, 201] width 90 height 15
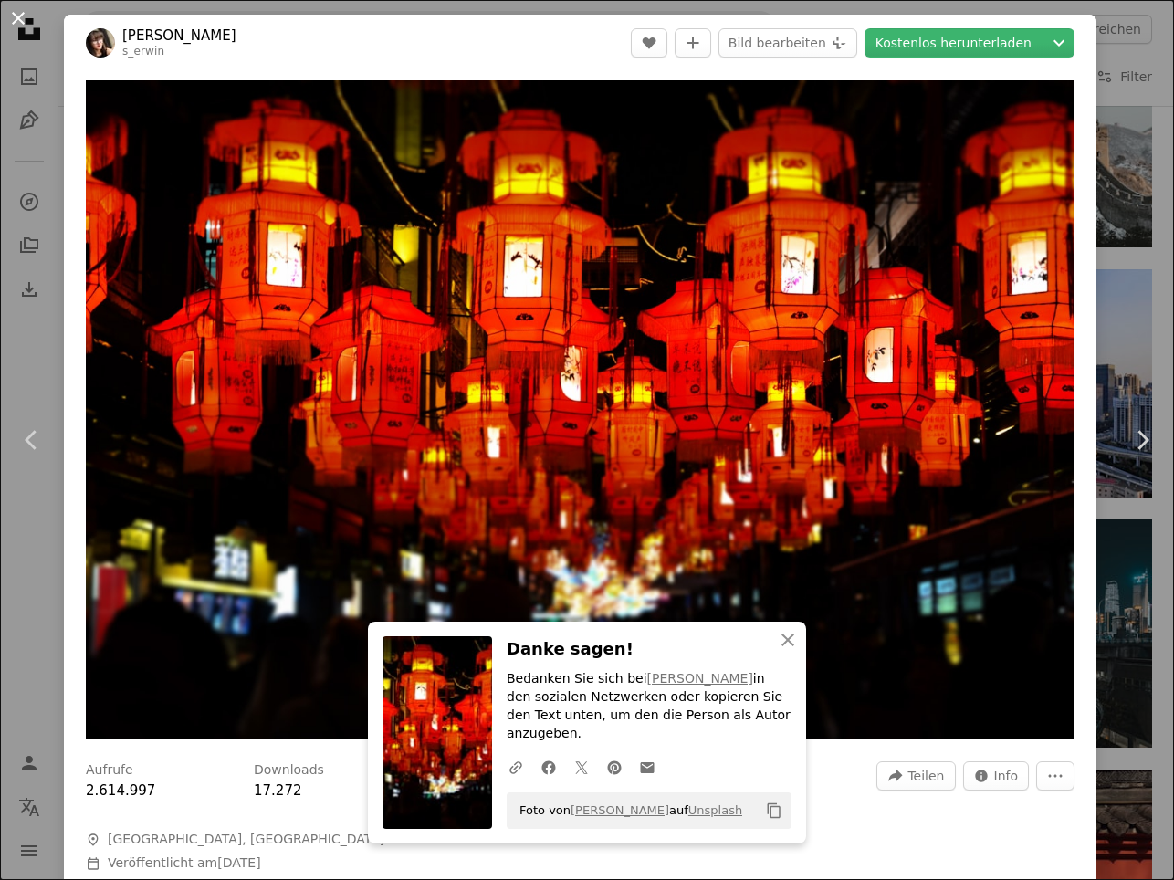
click at [22, 18] on button "An X shape" at bounding box center [18, 18] width 22 height 22
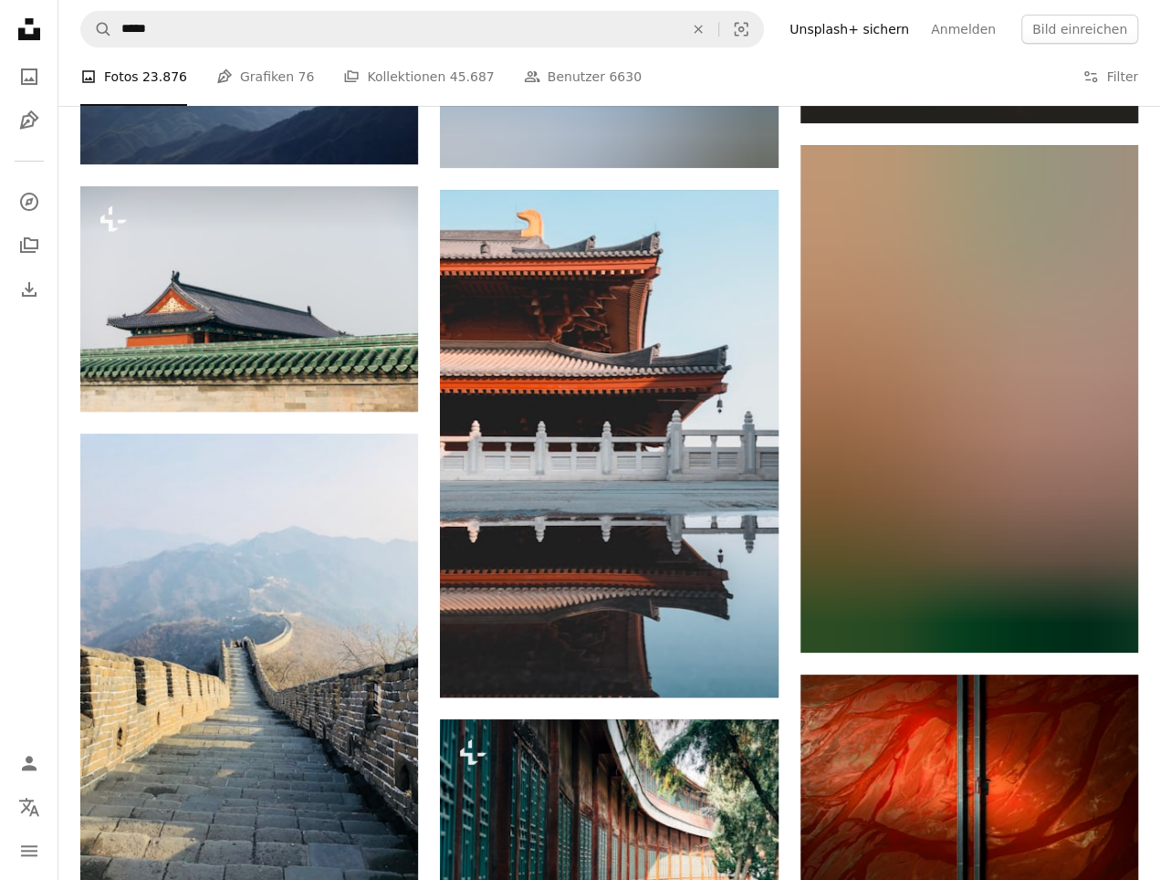
scroll to position [21066, 0]
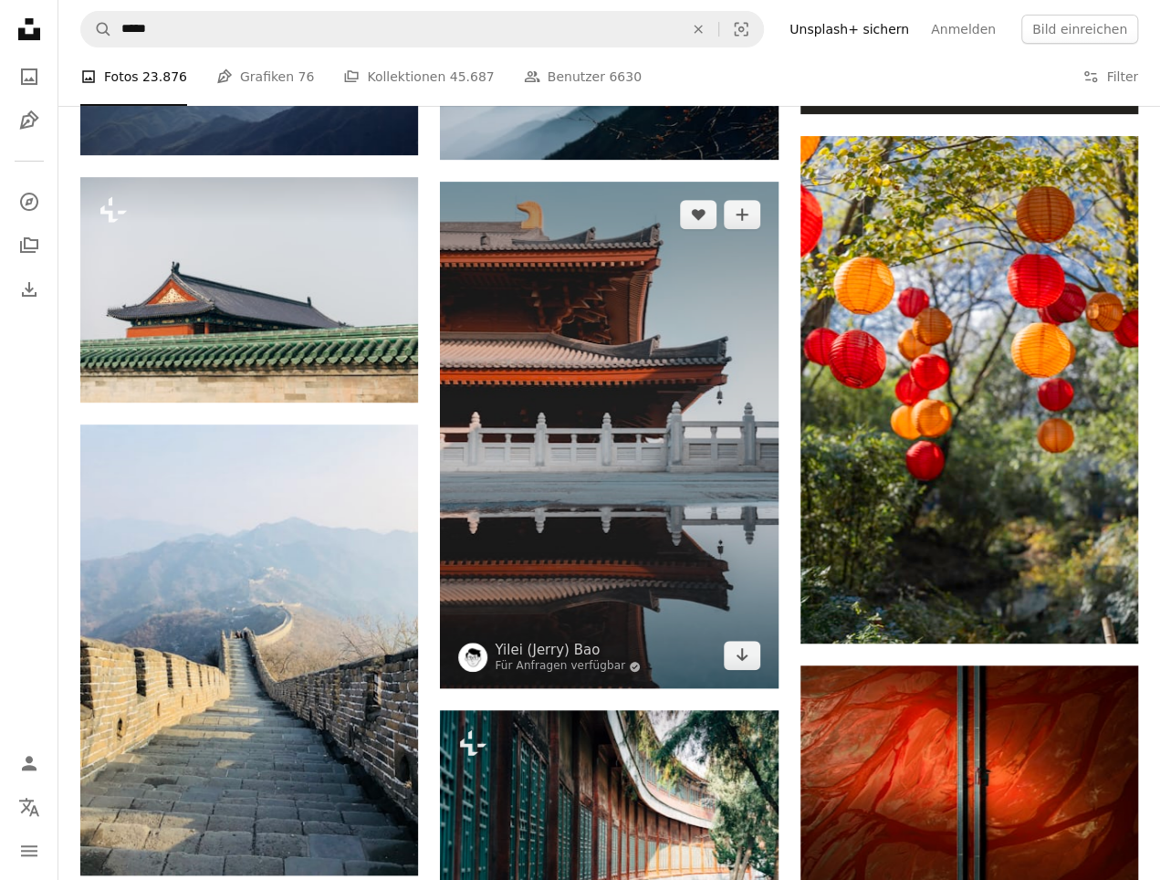
click at [584, 363] on img at bounding box center [609, 435] width 338 height 507
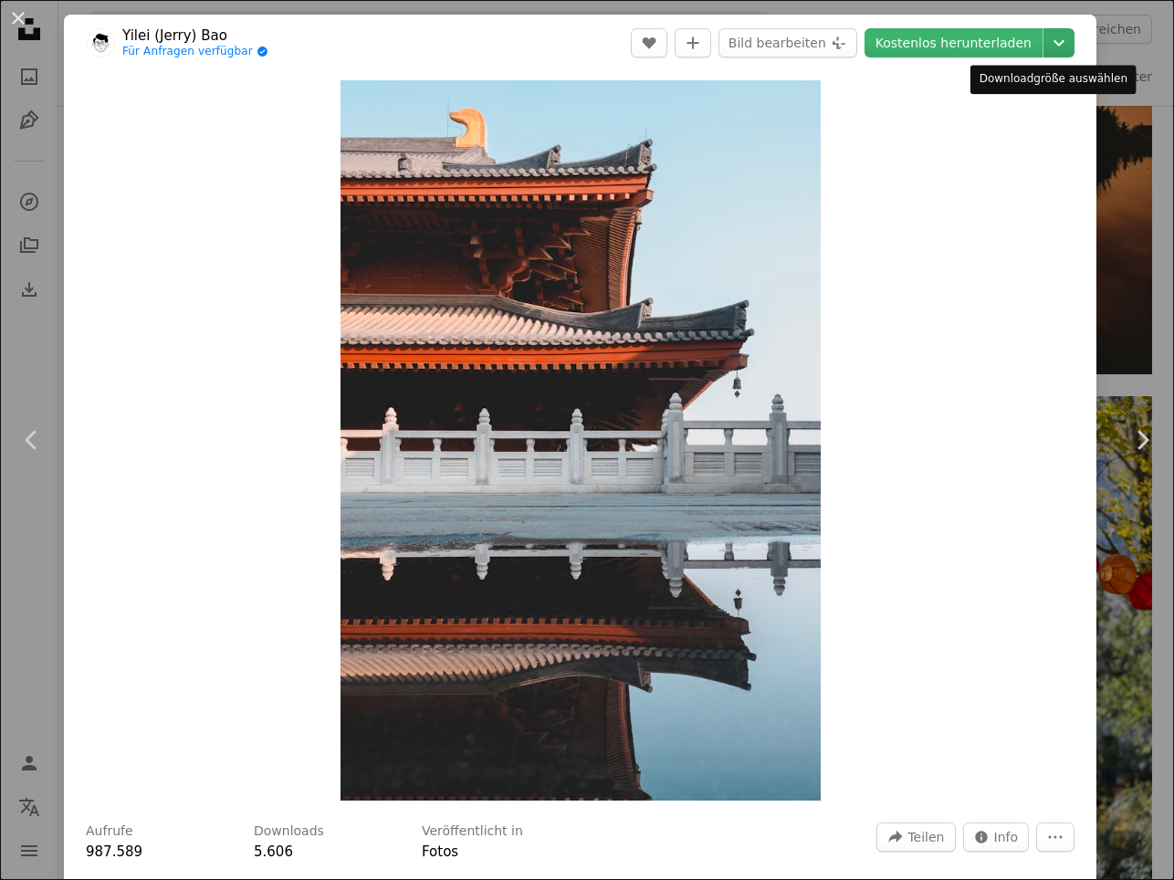
click at [1048, 44] on icon "Chevron down" at bounding box center [1058, 43] width 29 height 22
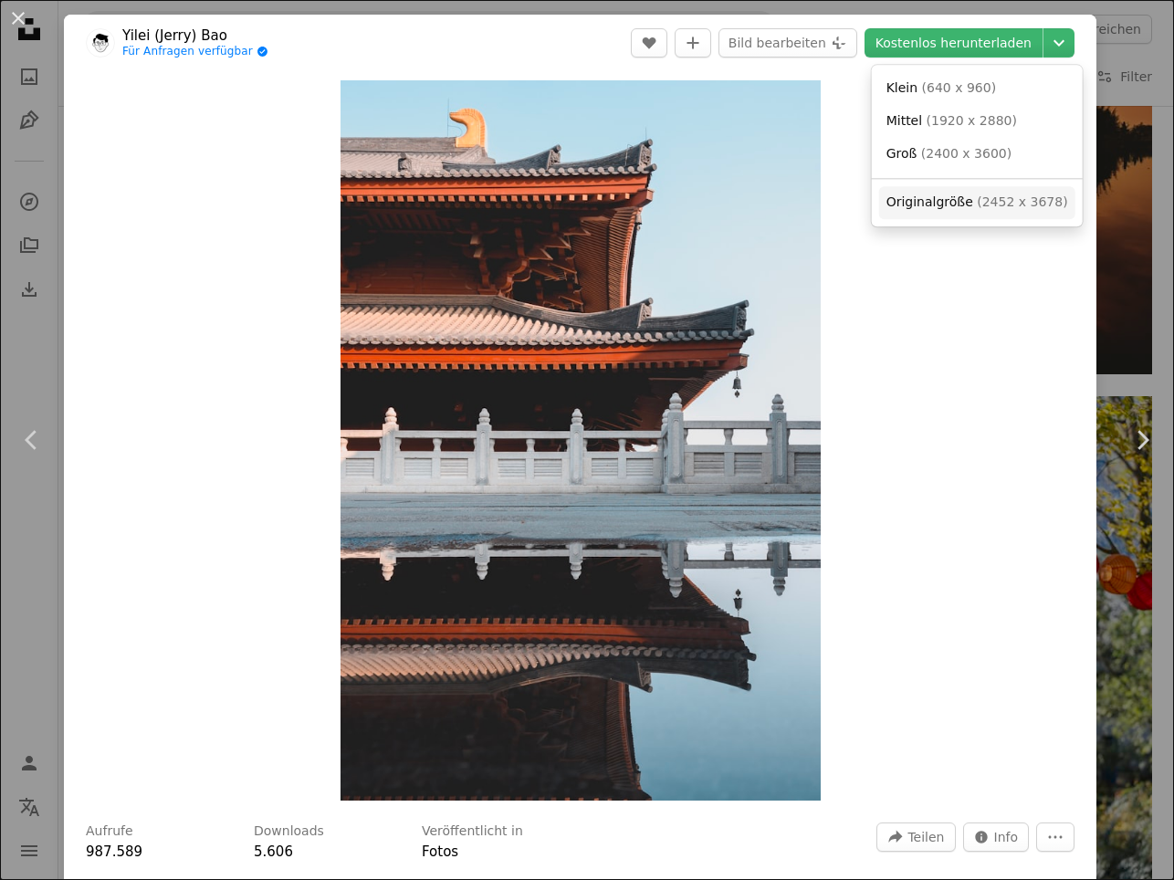
click at [942, 209] on span "Originalgröße" at bounding box center [930, 201] width 87 height 15
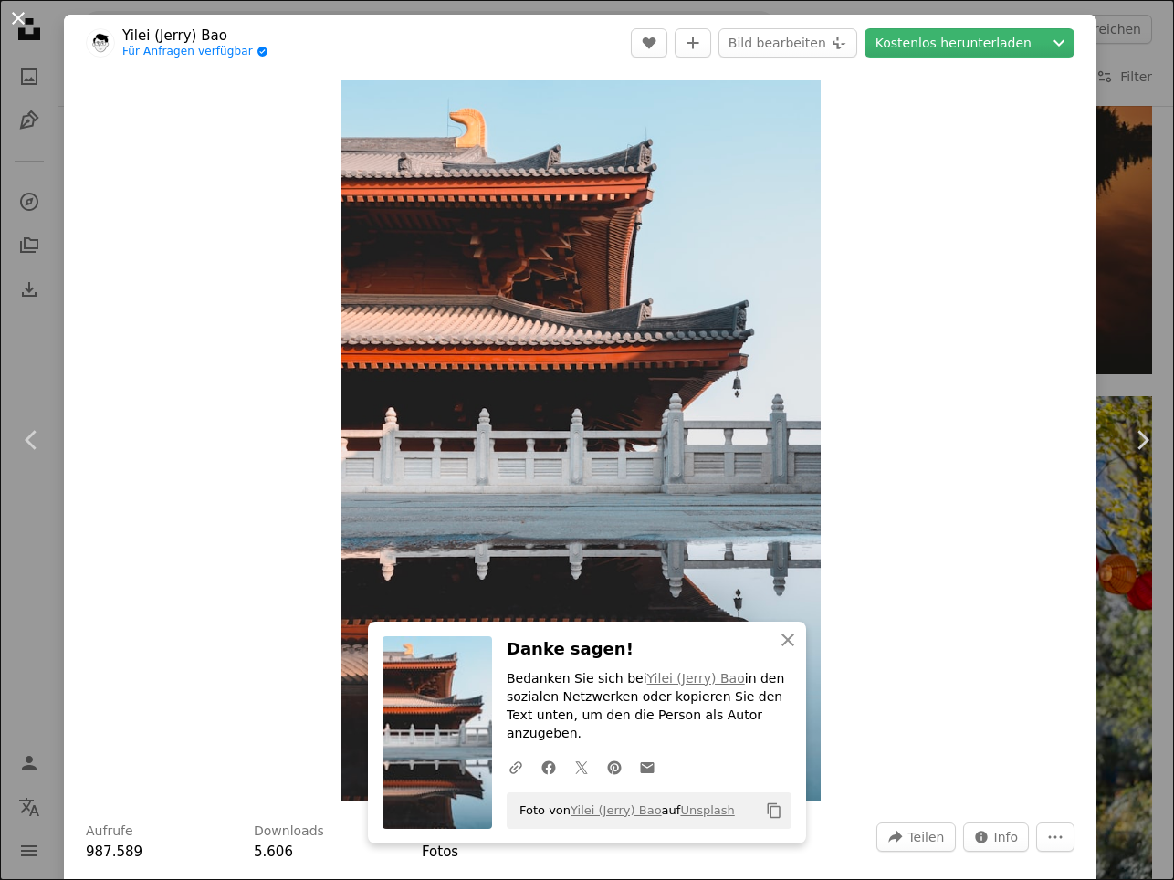
click at [18, 7] on button "An X shape" at bounding box center [18, 18] width 22 height 22
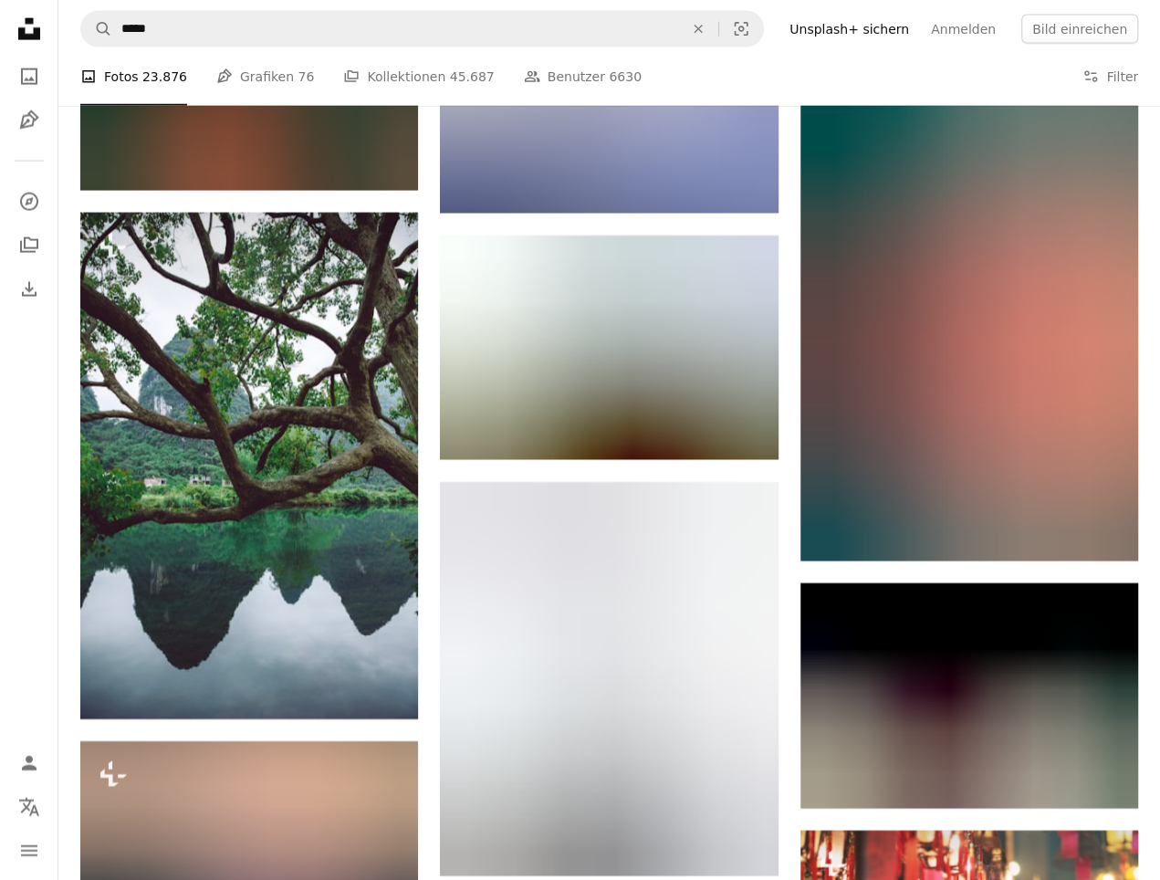
scroll to position [23006, 0]
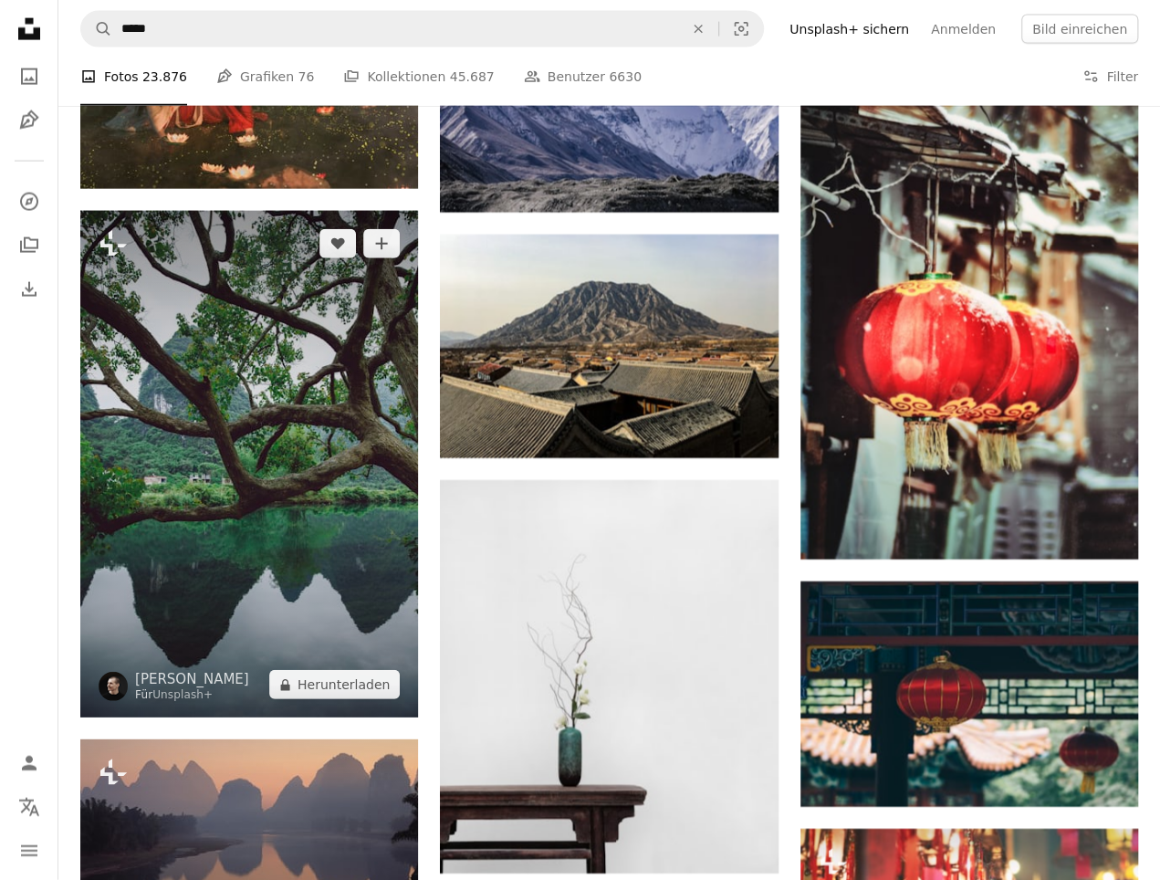
click at [289, 403] on img at bounding box center [249, 464] width 338 height 507
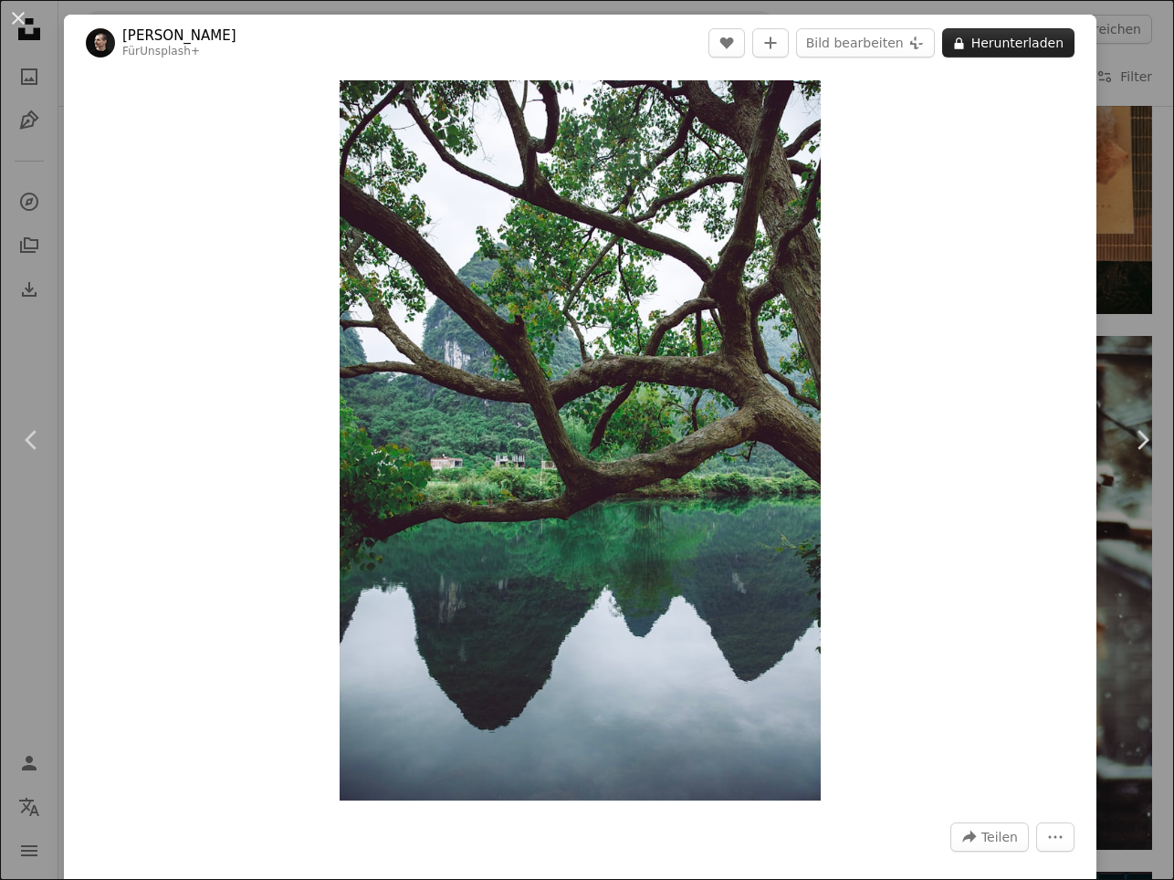
click at [1041, 41] on button "A lock Herunterladen" at bounding box center [1008, 42] width 132 height 29
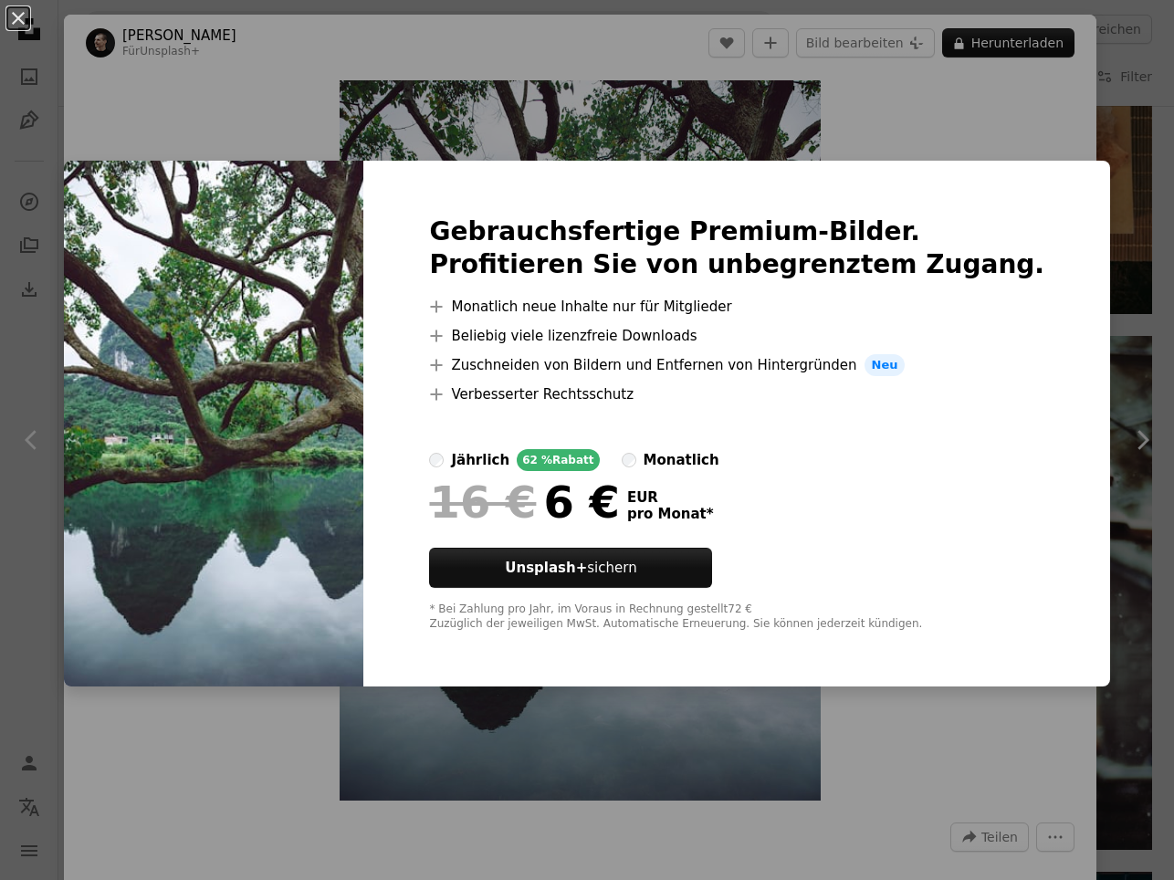
click at [18, 26] on button "An X shape" at bounding box center [18, 18] width 22 height 22
click at [18, 20] on button "An X shape" at bounding box center [18, 18] width 22 height 22
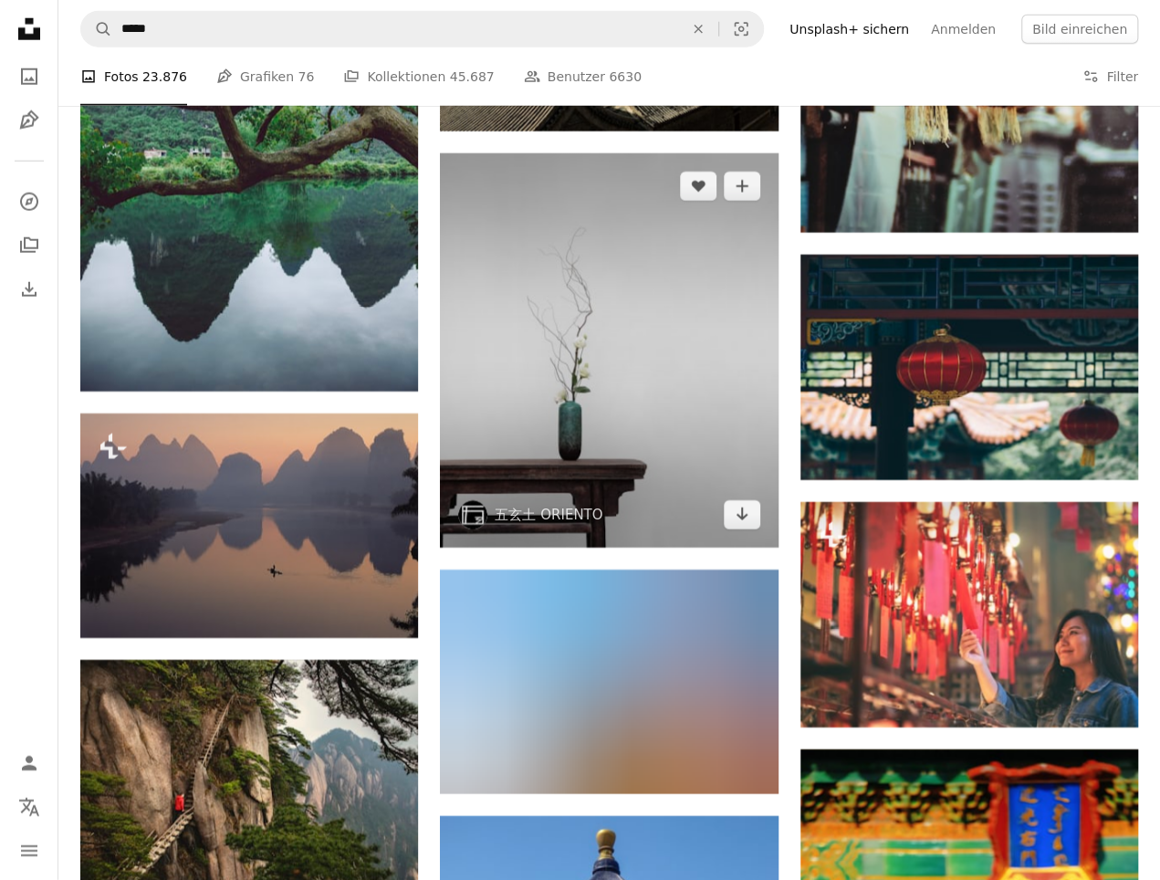
scroll to position [23332, 0]
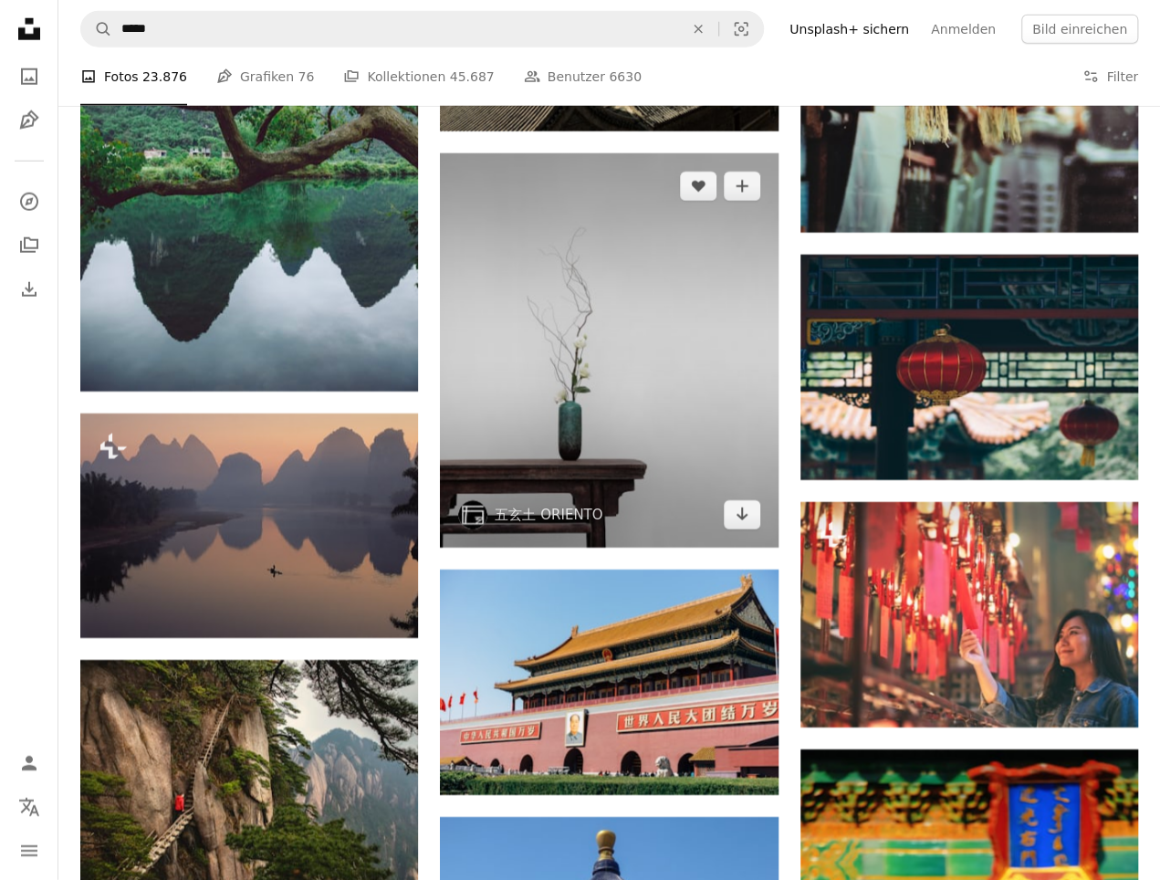
click at [606, 362] on img at bounding box center [609, 349] width 338 height 393
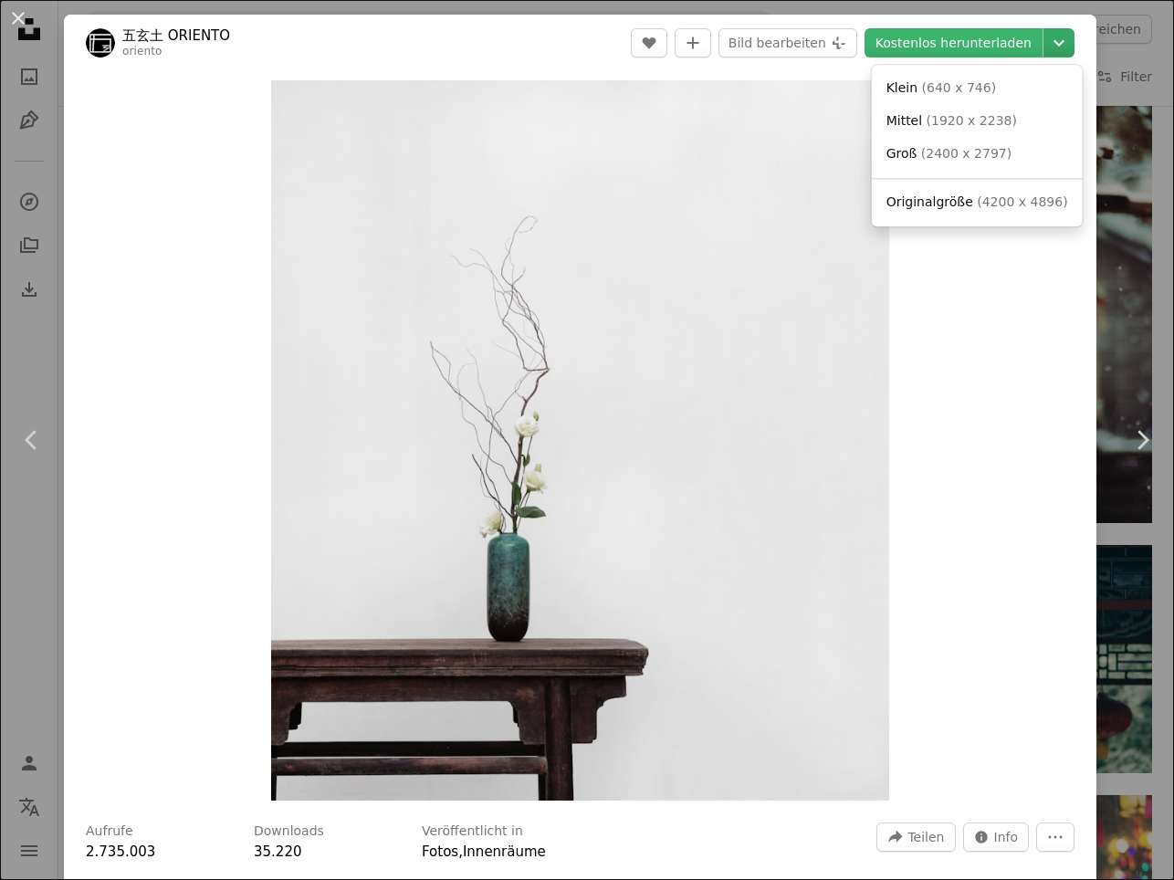
click at [1047, 37] on icon "Chevron down" at bounding box center [1058, 43] width 29 height 22
click at [981, 192] on link "Originalgröße ( 4200 x 4896 )" at bounding box center [977, 202] width 196 height 33
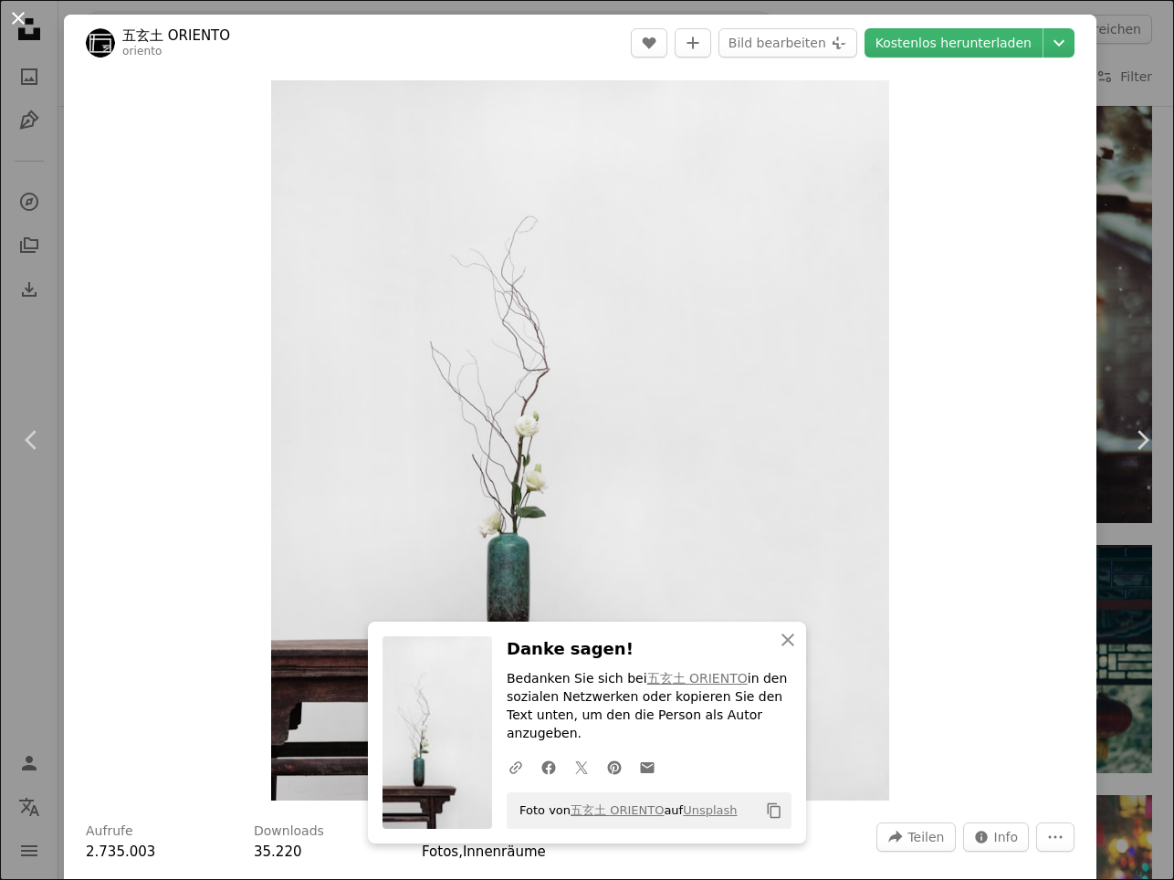
click at [16, 11] on button "An X shape" at bounding box center [18, 18] width 22 height 22
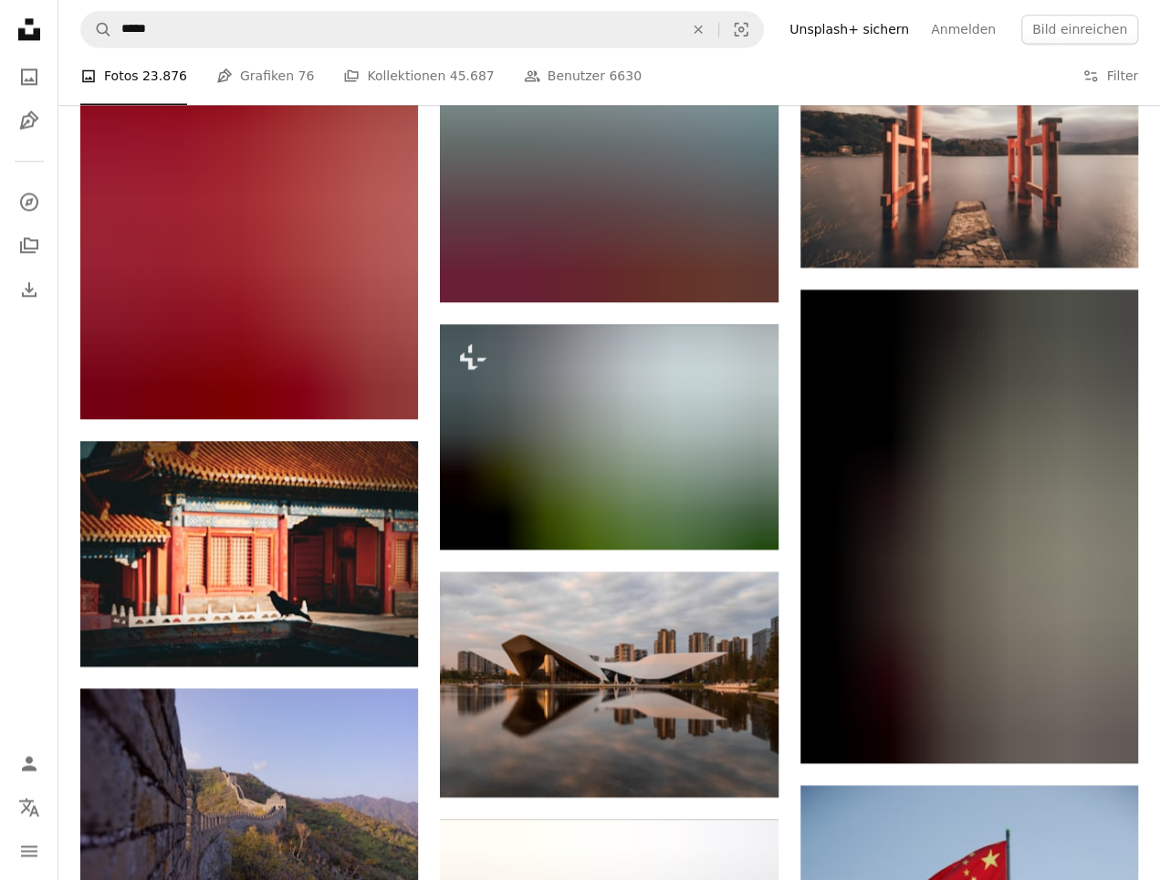
scroll to position [25425, 0]
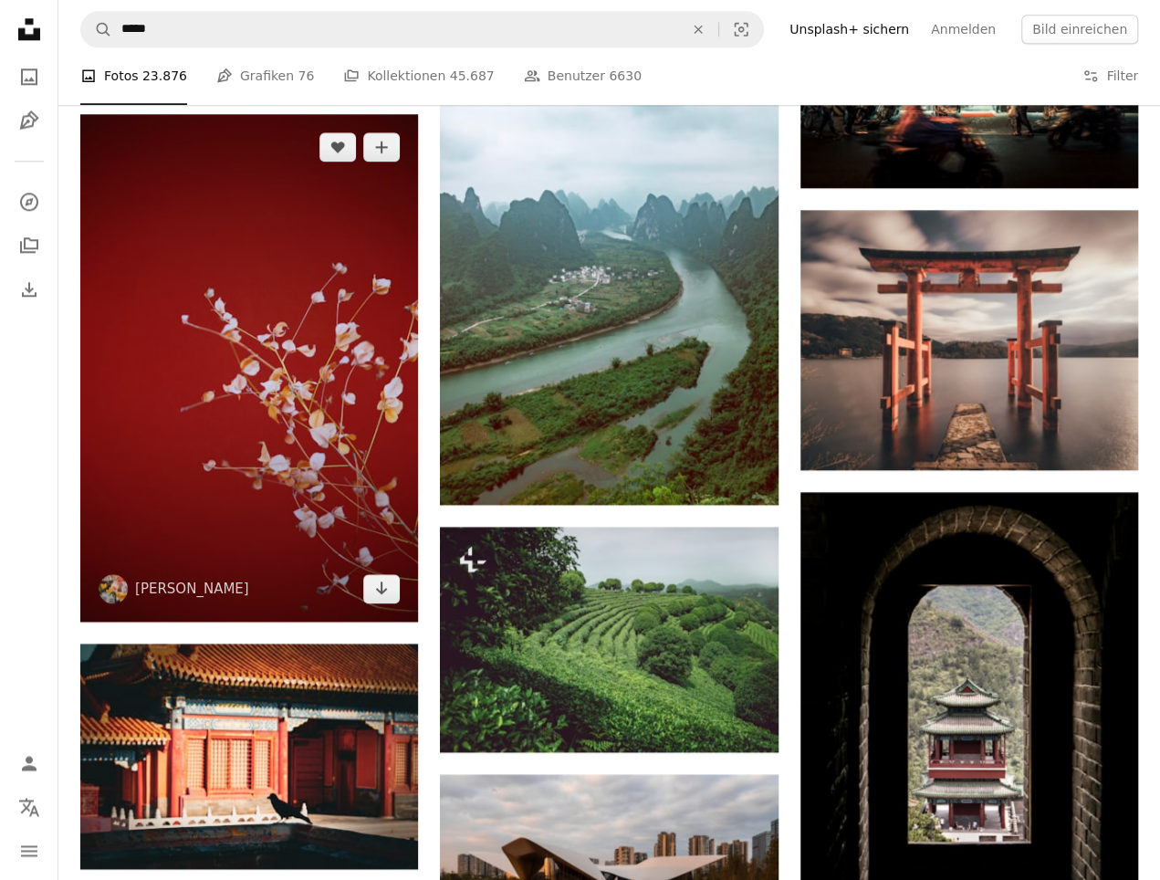
click at [287, 307] on img at bounding box center [249, 367] width 338 height 507
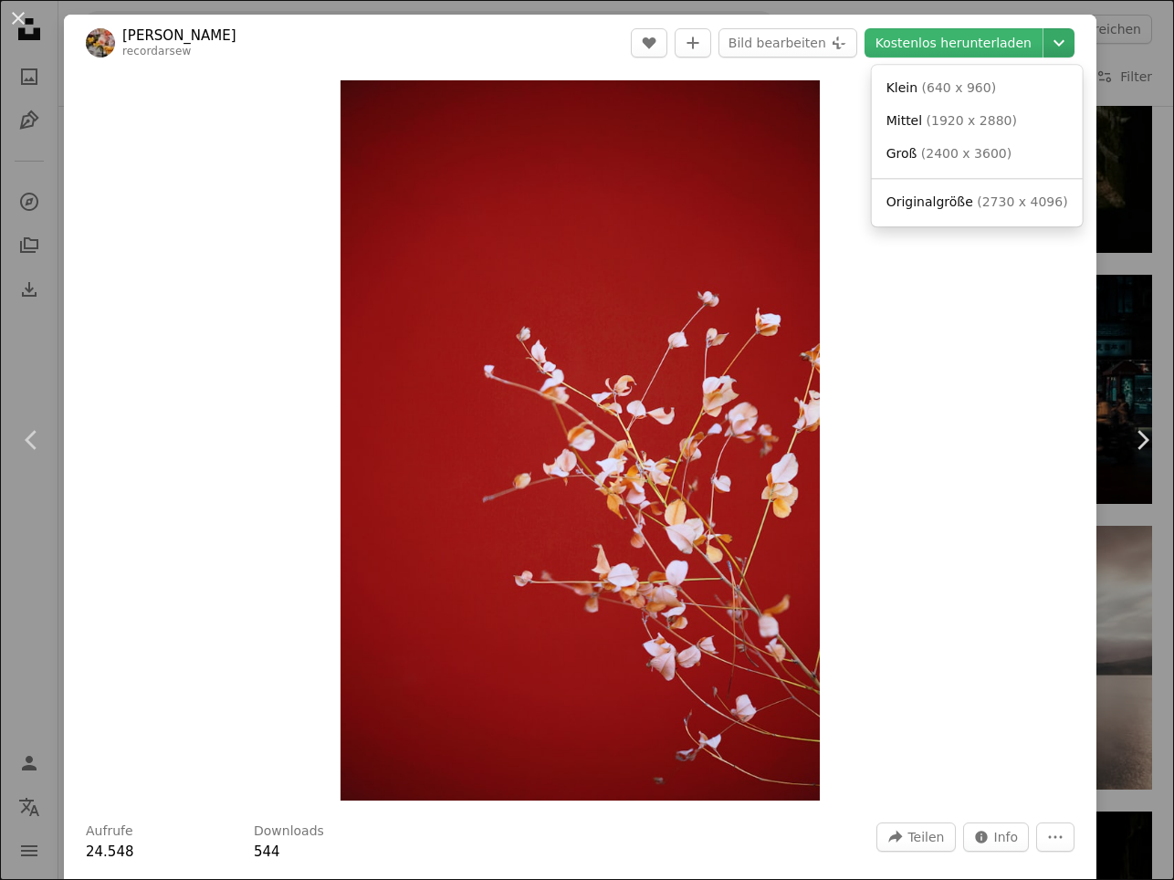
click at [1051, 37] on icon "Chevron down" at bounding box center [1058, 43] width 29 height 22
click at [956, 202] on span "Originalgröße" at bounding box center [930, 201] width 87 height 15
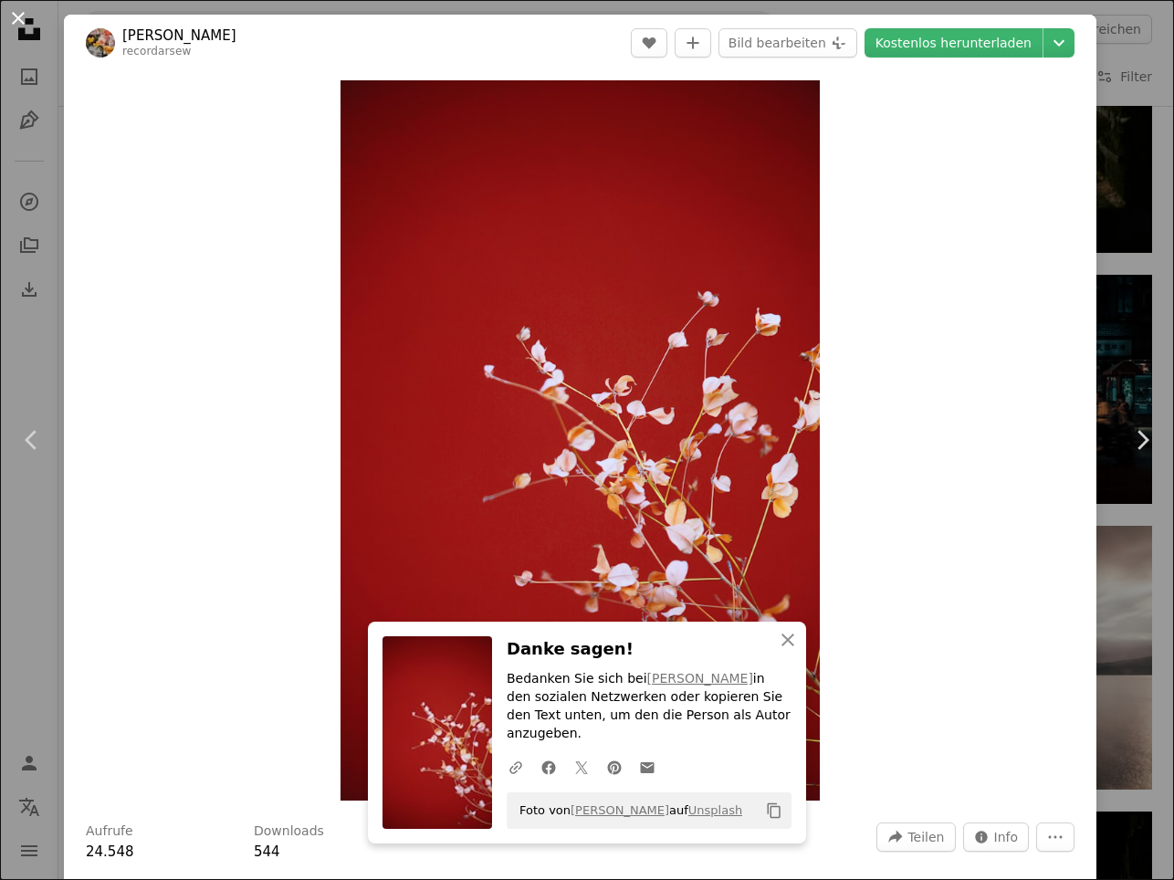
click at [17, 16] on button "An X shape" at bounding box center [18, 18] width 22 height 22
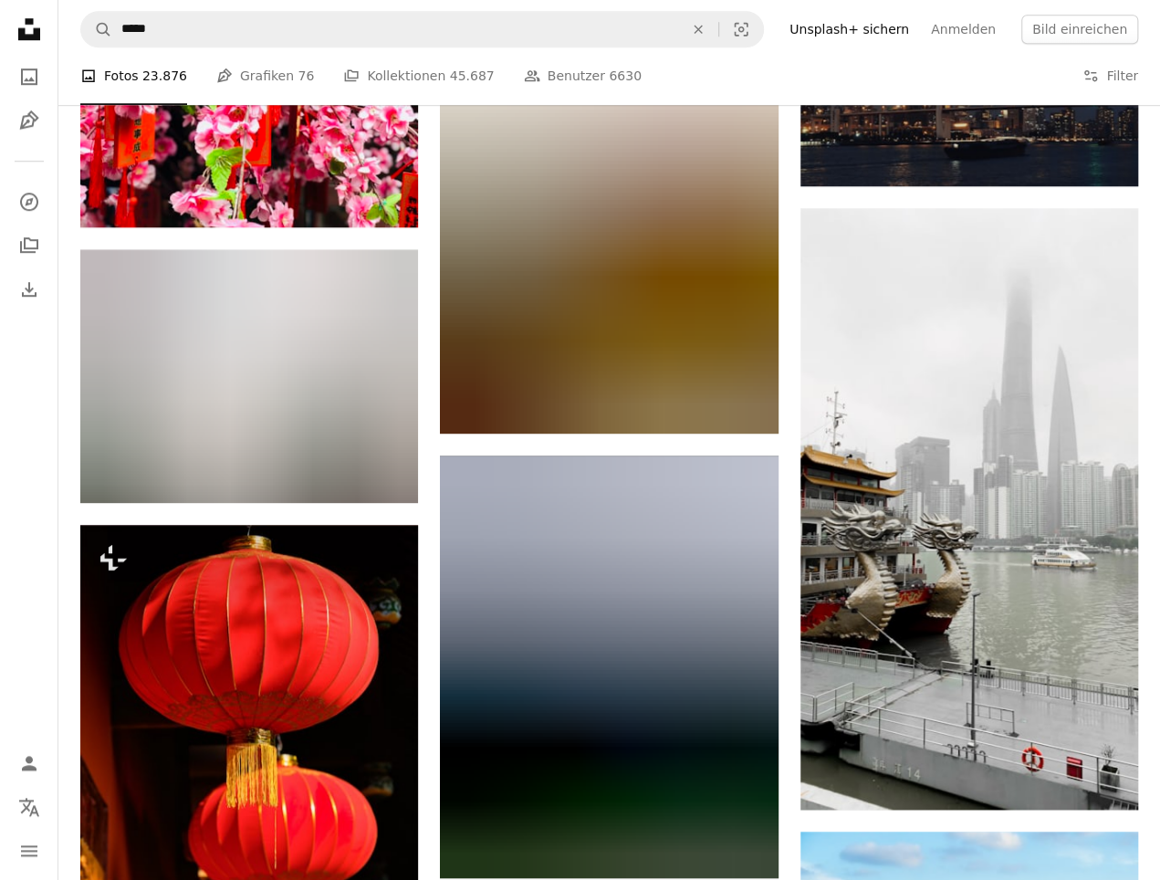
scroll to position [39060, 0]
